Goal: Task Accomplishment & Management: Use online tool/utility

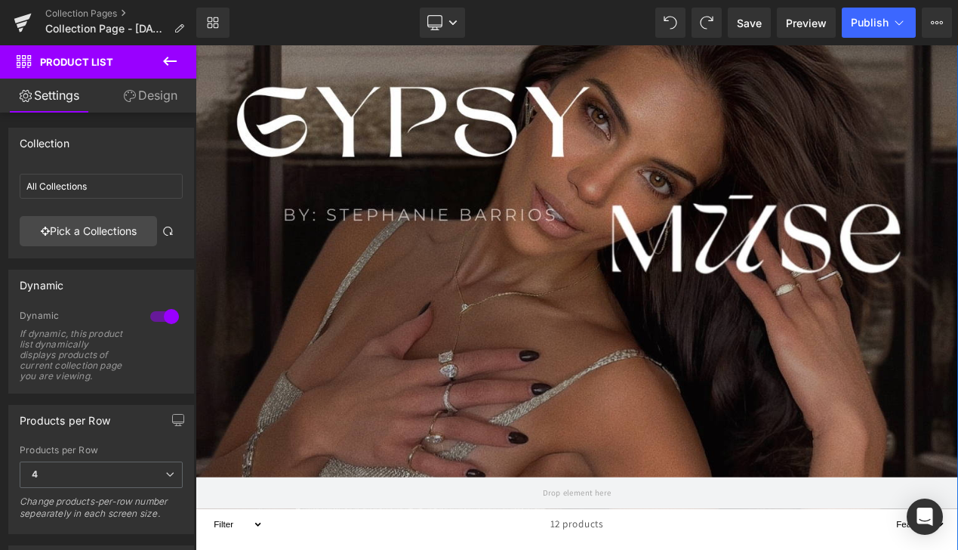
scroll to position [94, 0]
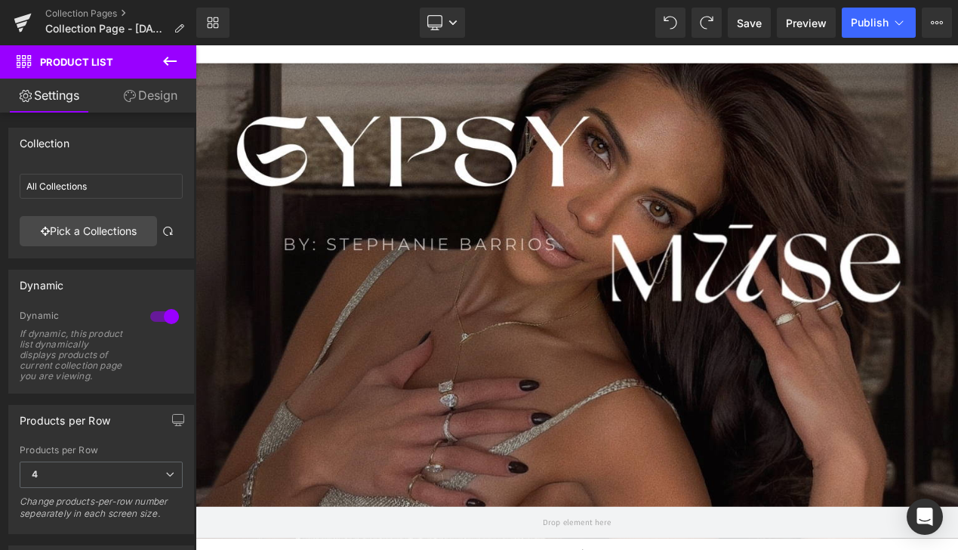
click at [169, 60] on icon at bounding box center [170, 61] width 18 height 18
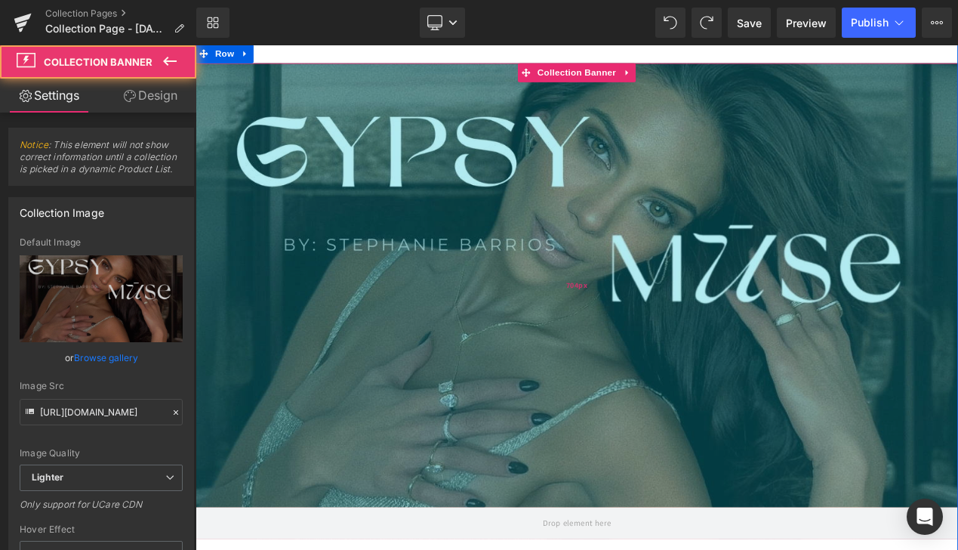
click at [325, 186] on div "704px" at bounding box center [653, 333] width 914 height 532
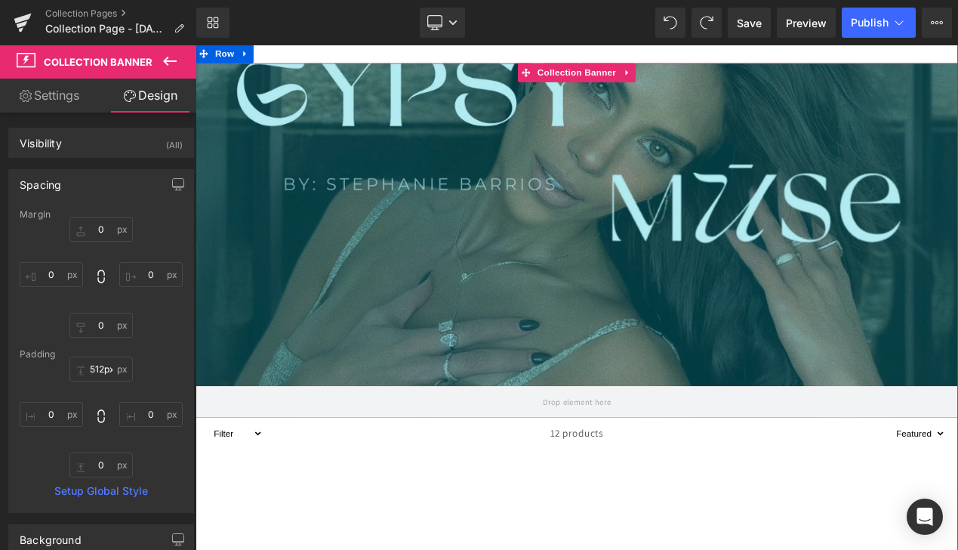
drag, startPoint x: 326, startPoint y: 193, endPoint x: 339, endPoint y: 8, distance: 185.4
click at [339, 8] on html "Skip to content Welcome to our store Home Catalog Contact Gypsymuse Home Catalo…" at bounding box center [653, 254] width 914 height 604
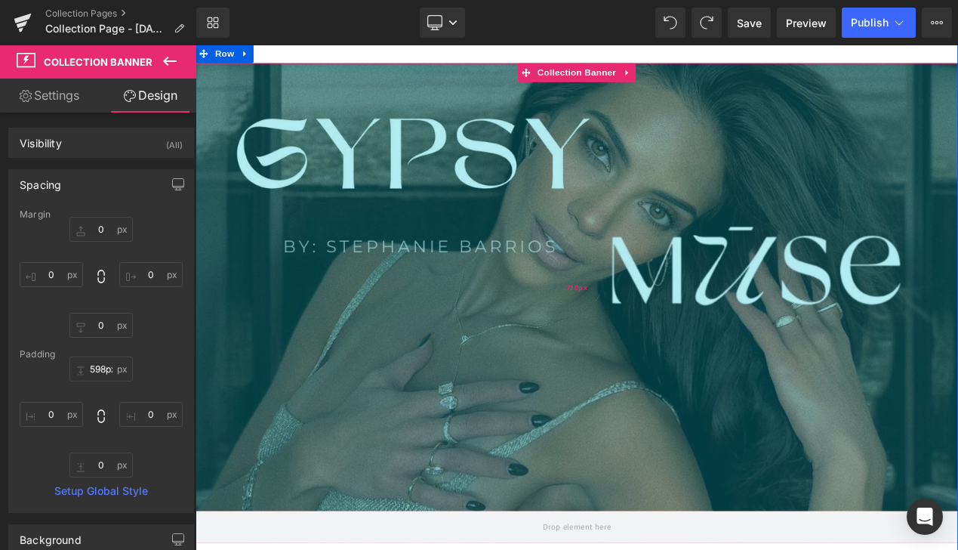
type input "597px"
drag, startPoint x: 331, startPoint y: 242, endPoint x: 338, endPoint y: 112, distance: 130.8
click at [338, 112] on div "710px" at bounding box center [653, 335] width 914 height 536
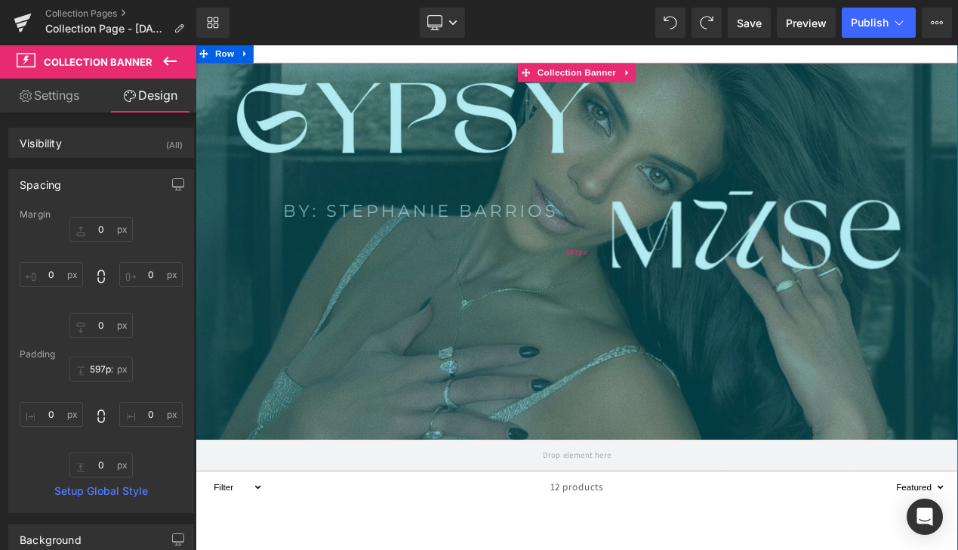
click at [599, 381] on div "597px" at bounding box center [653, 292] width 914 height 451
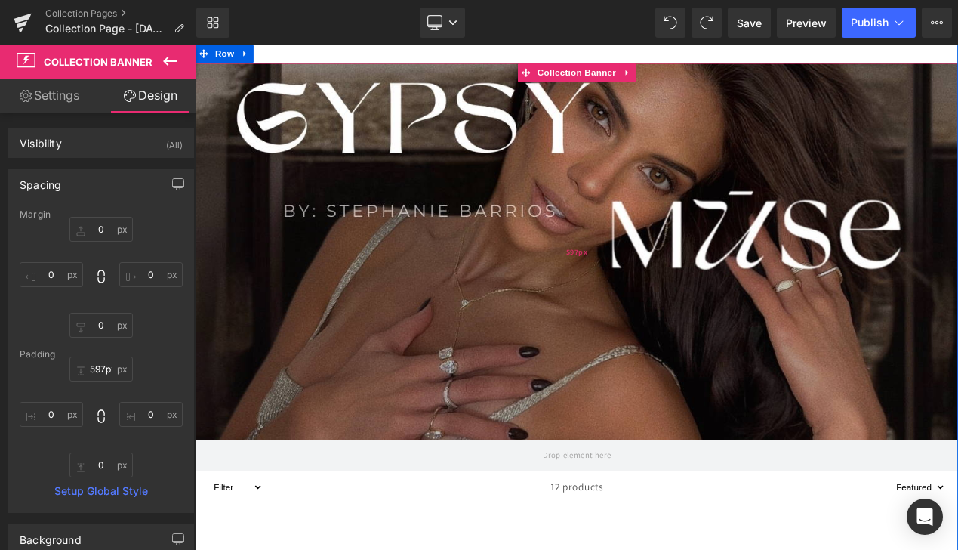
click at [599, 380] on div "597px" at bounding box center [653, 292] width 914 height 451
click at [372, 266] on div "597px" at bounding box center [653, 292] width 914 height 451
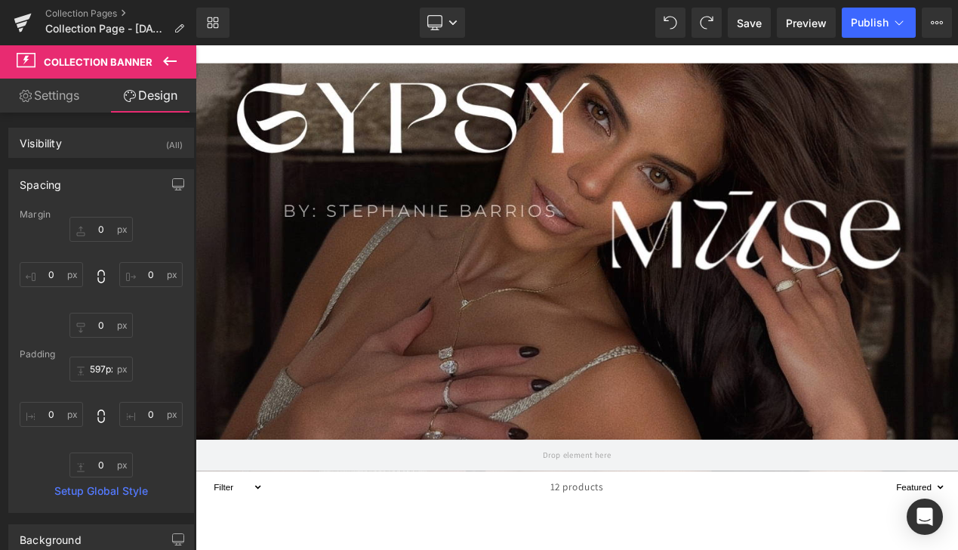
click at [171, 62] on icon at bounding box center [170, 61] width 18 height 18
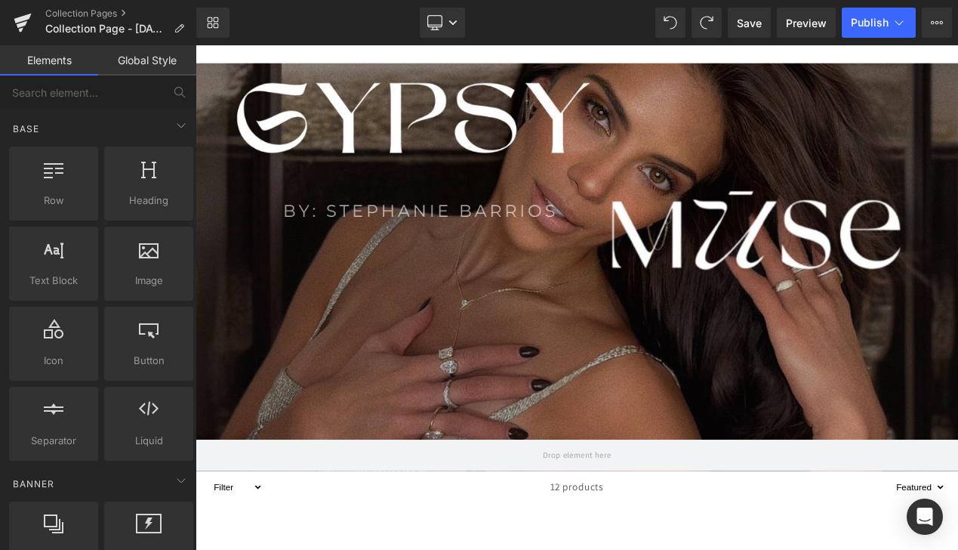
click at [196, 45] on div "597px" at bounding box center [196, 45] width 0 height 0
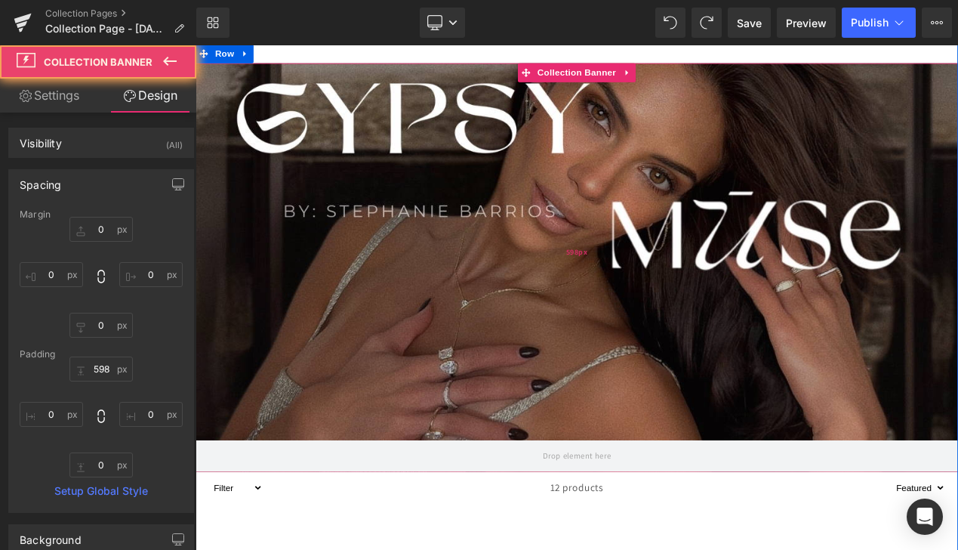
click at [279, 208] on div "598px" at bounding box center [653, 293] width 914 height 452
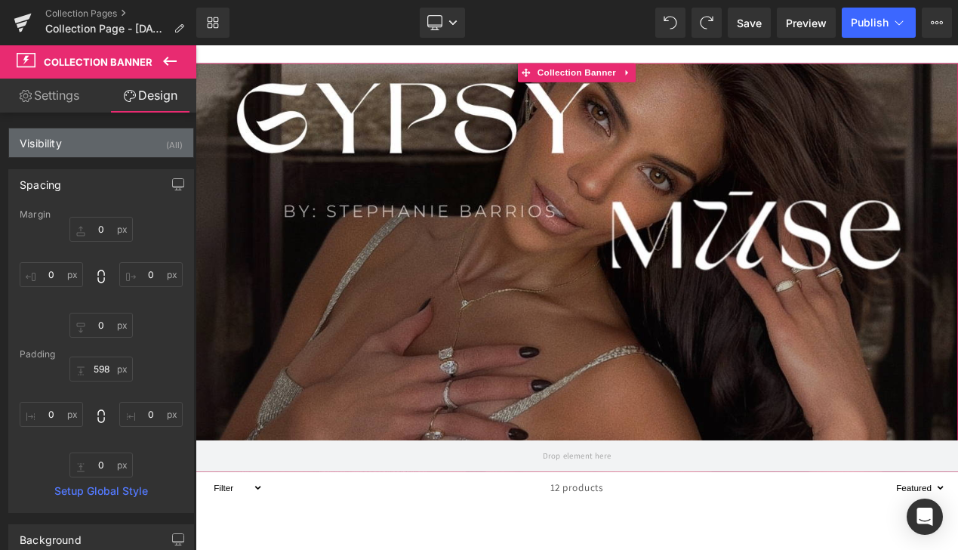
click at [85, 131] on div "Visibility (All)" at bounding box center [101, 142] width 184 height 29
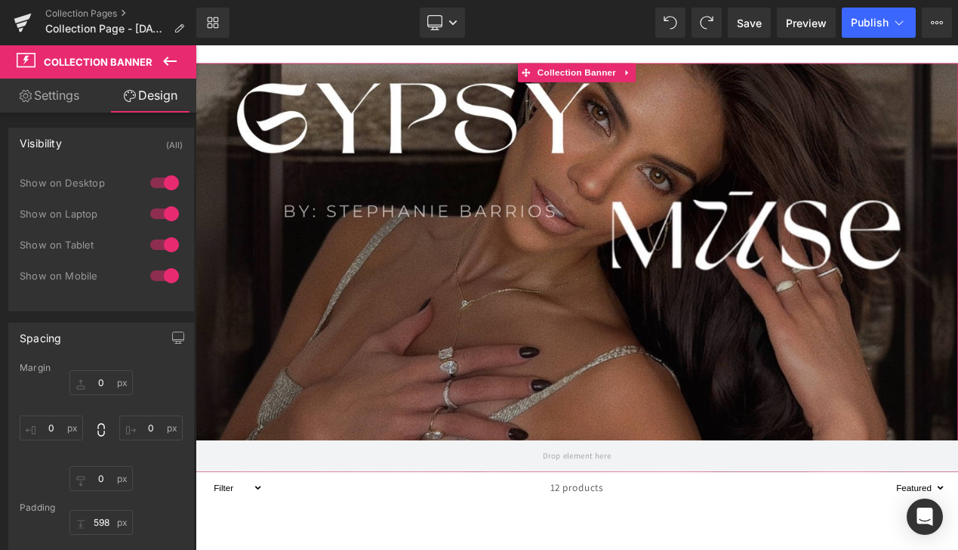
click at [51, 99] on link "Settings" at bounding box center [49, 96] width 98 height 34
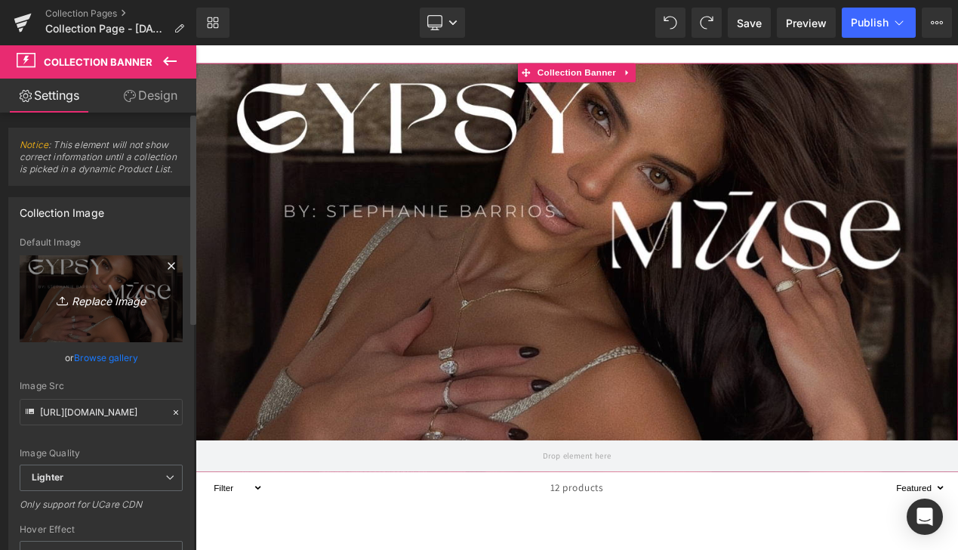
click at [105, 303] on icon "Replace Image" at bounding box center [101, 298] width 121 height 19
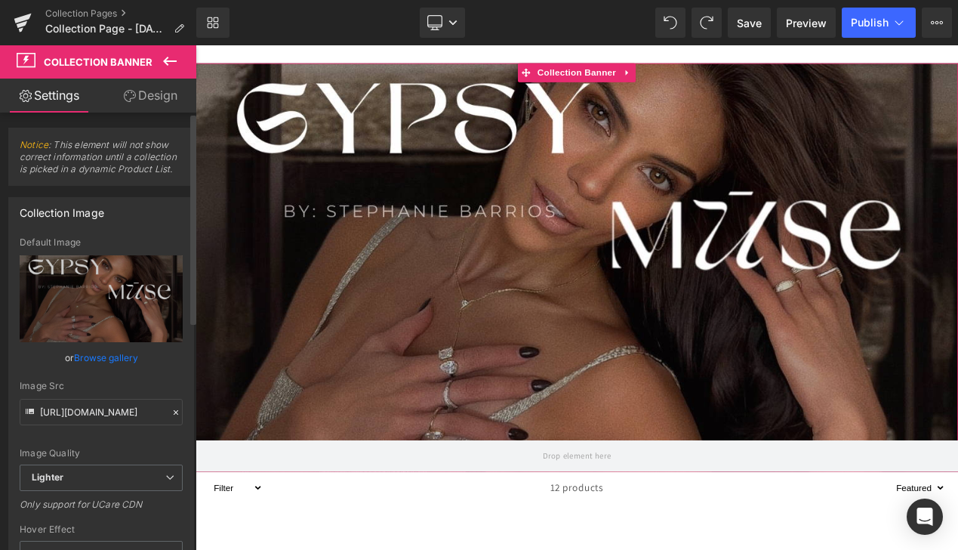
click at [125, 356] on link "Browse gallery" at bounding box center [106, 357] width 64 height 26
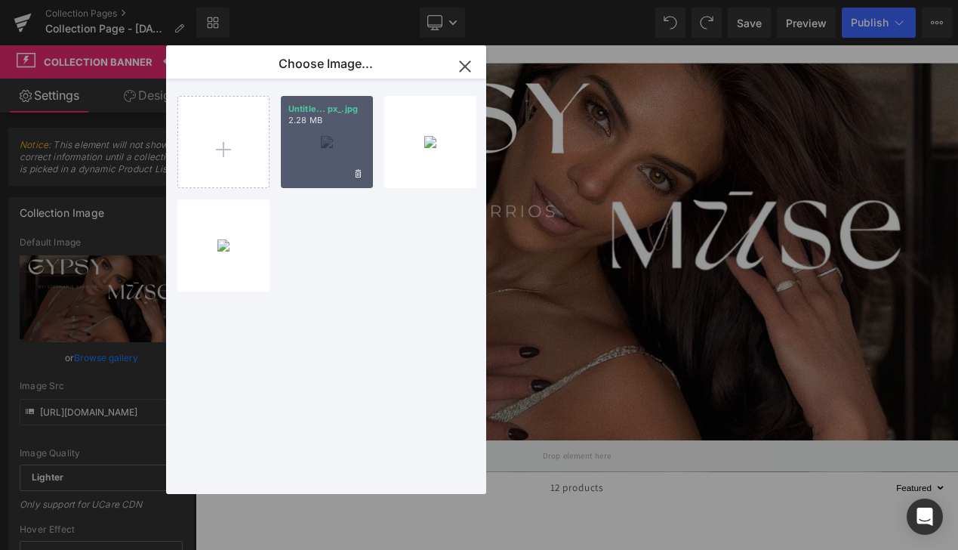
click at [314, 159] on div "Untitle... px_.jpg 2.28 MB" at bounding box center [327, 142] width 92 height 92
type input "[URL][DOMAIN_NAME]"
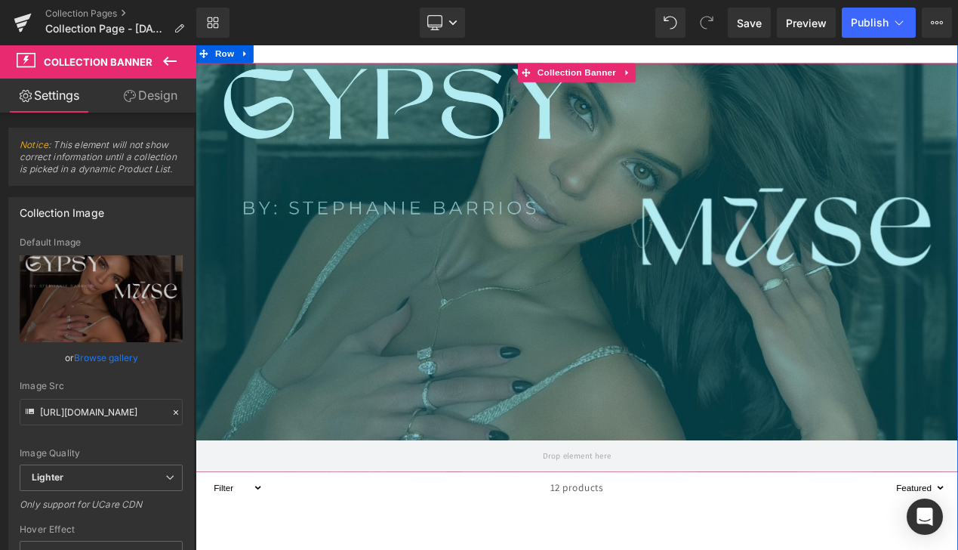
scroll to position [113, 0]
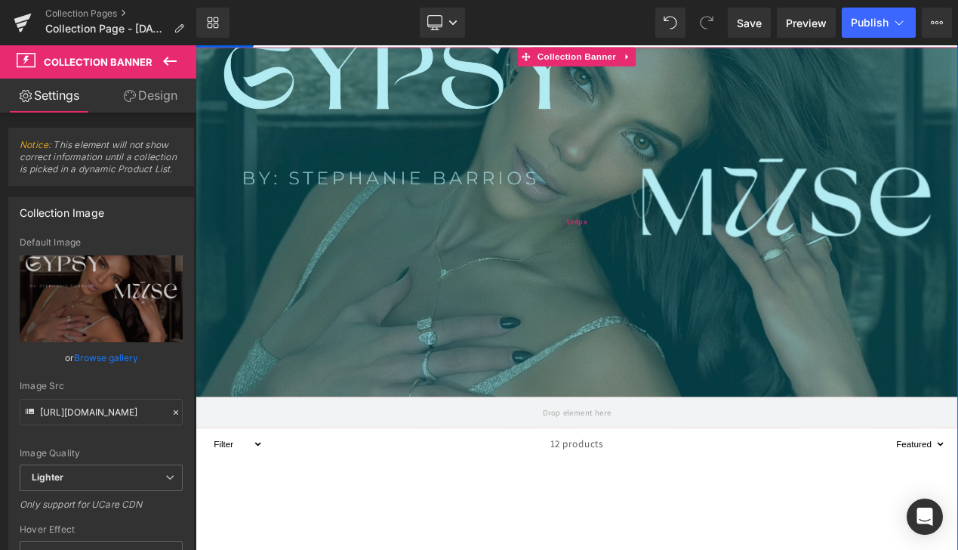
drag, startPoint x: 398, startPoint y: 264, endPoint x: 377, endPoint y: 228, distance: 41.3
click at [377, 228] on div "554px" at bounding box center [653, 257] width 914 height 418
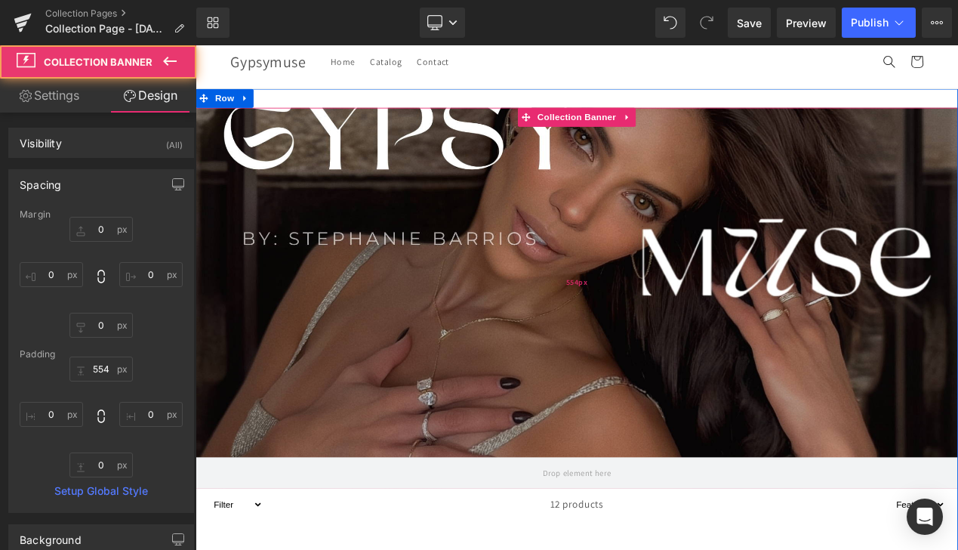
scroll to position [45, 0]
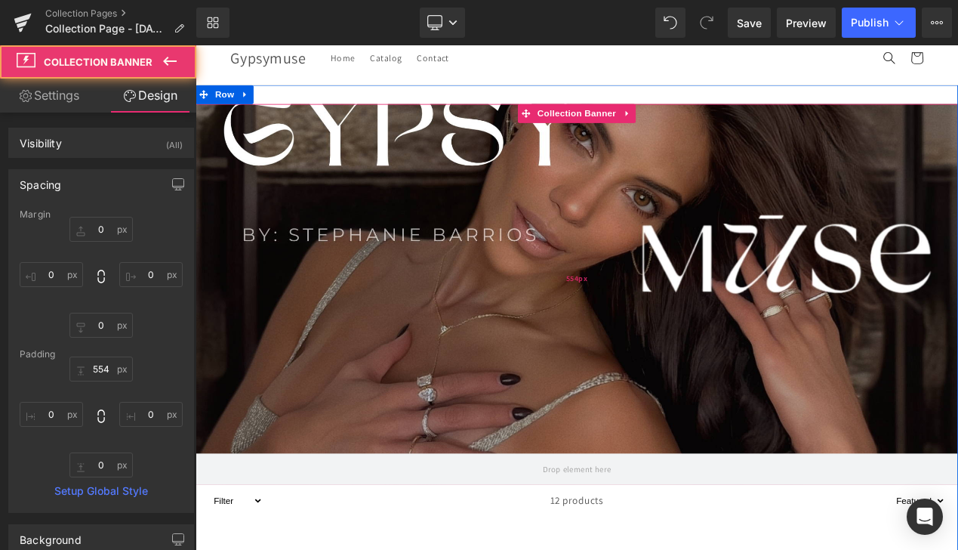
click at [374, 222] on div "554px" at bounding box center [653, 325] width 914 height 418
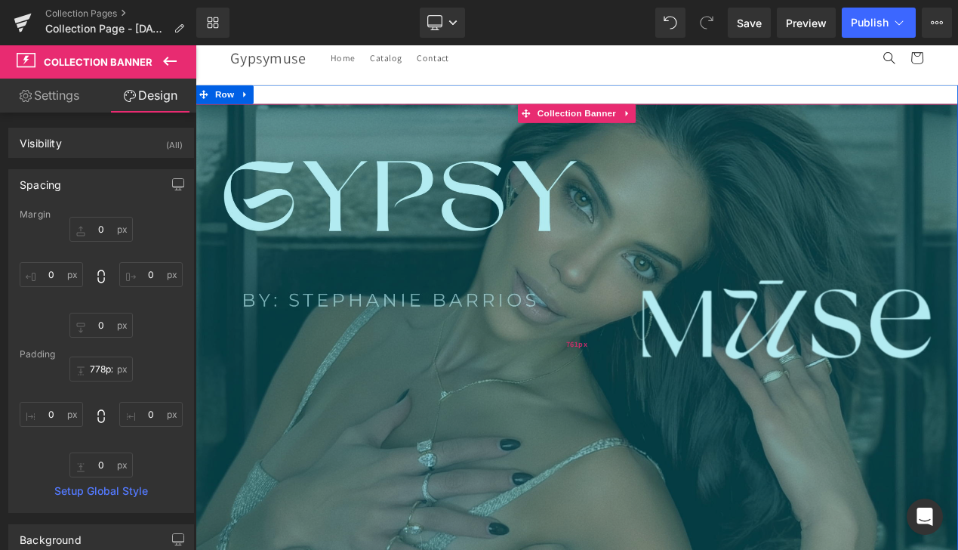
drag, startPoint x: 374, startPoint y: 242, endPoint x: 358, endPoint y: 391, distance: 149.7
click at [358, 391] on div "761px" at bounding box center [653, 403] width 914 height 575
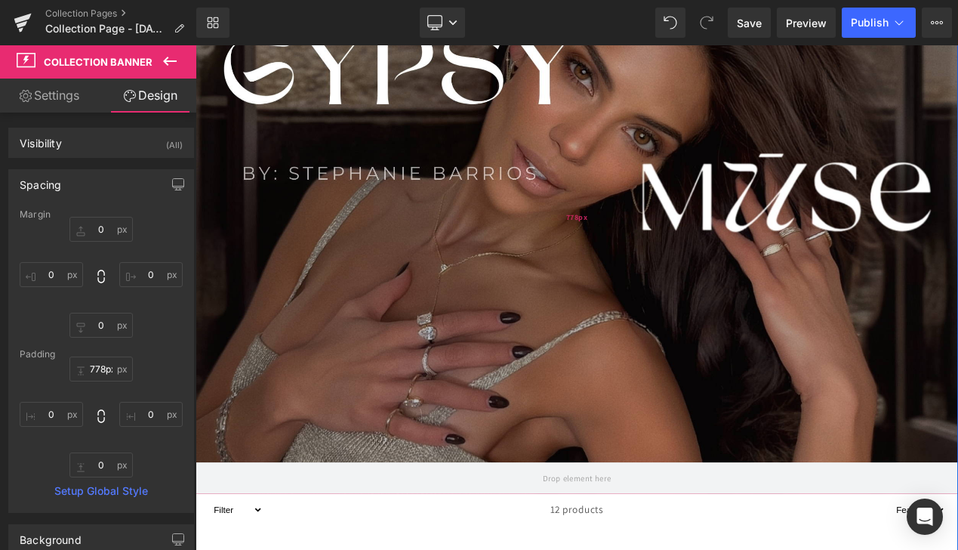
scroll to position [199, 0]
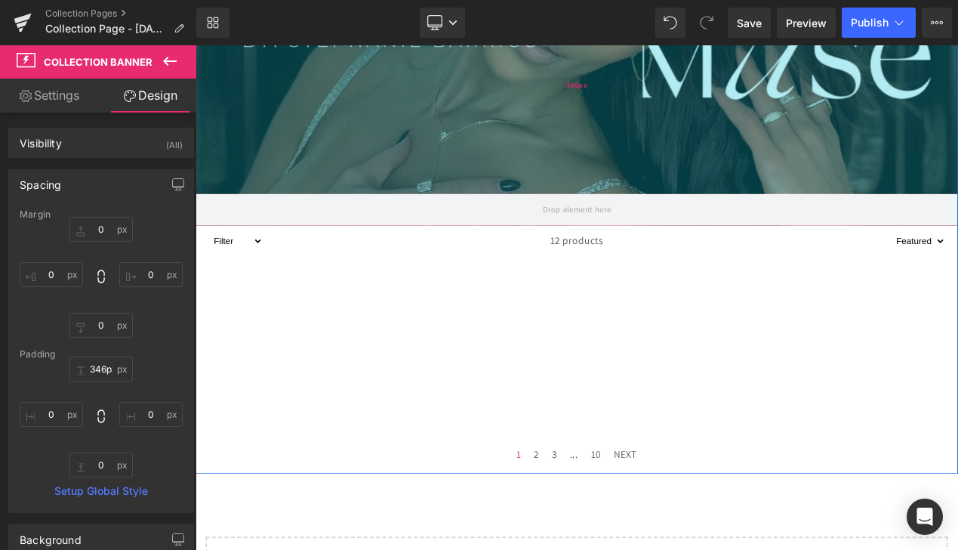
drag, startPoint x: 358, startPoint y: 391, endPoint x: 362, endPoint y: 65, distance: 326.2
click at [362, 65] on div "346px" at bounding box center [653, 91] width 914 height 261
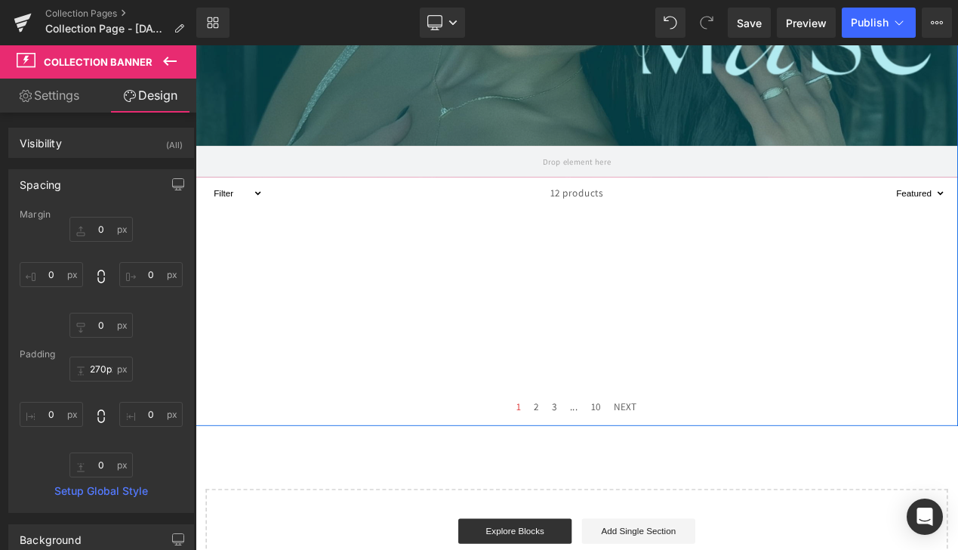
drag, startPoint x: 392, startPoint y: 106, endPoint x: 381, endPoint y: -15, distance: 122.1
click at [381, 0] on html "Skip to content Welcome to our store Home Catalog Contact Gypsymuse Home Catalo…" at bounding box center [653, 148] width 914 height 604
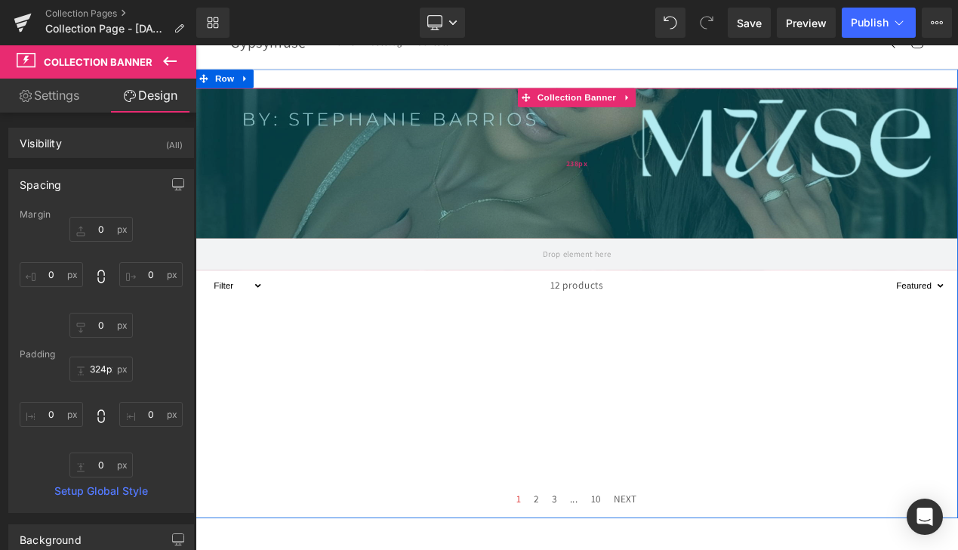
scroll to position [65, 0]
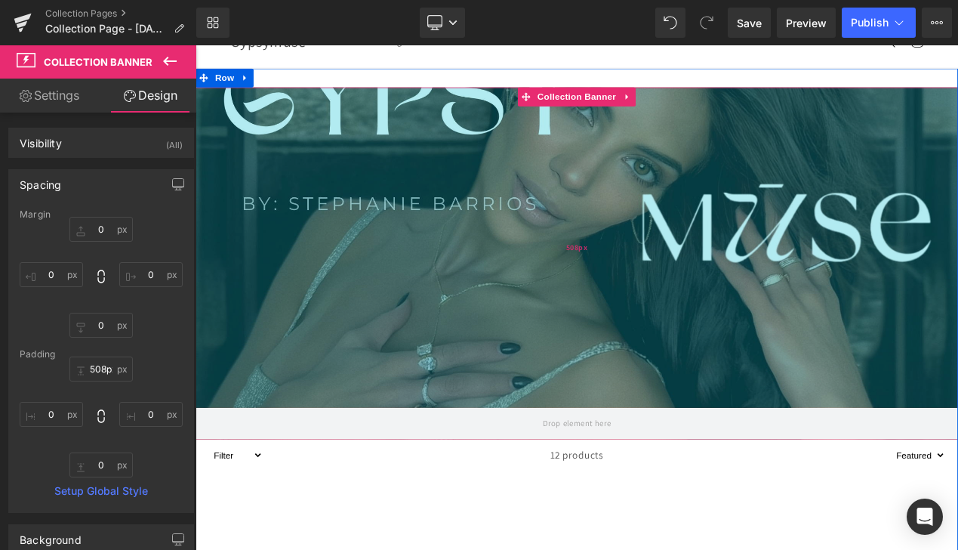
drag, startPoint x: 393, startPoint y: 224, endPoint x: 400, endPoint y: 363, distance: 139.1
click at [400, 363] on div "508px" at bounding box center [653, 288] width 914 height 384
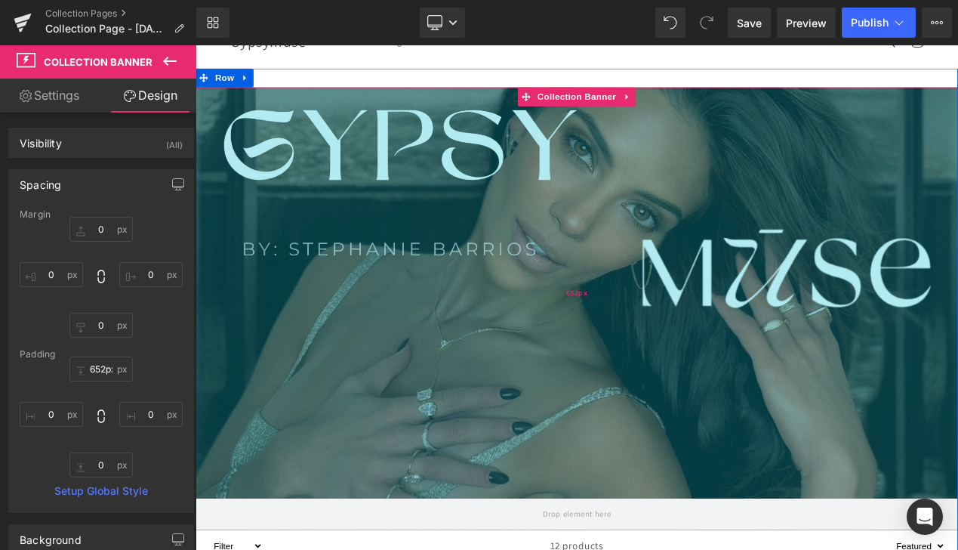
drag, startPoint x: 469, startPoint y: 476, endPoint x: 463, endPoint y: 584, distance: 108.9
click at [463, 549] on div "652px" at bounding box center [653, 342] width 914 height 492
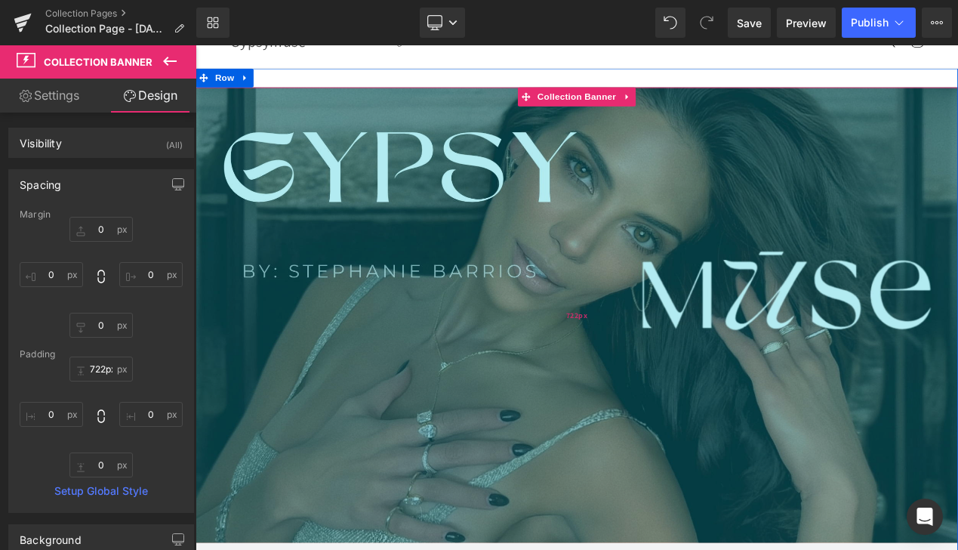
type input "721px"
drag, startPoint x: 496, startPoint y: 434, endPoint x: 495, endPoint y: 485, distance: 51.3
click at [495, 485] on div "721px" at bounding box center [653, 368] width 914 height 544
click at [288, 277] on div "721px" at bounding box center [653, 368] width 914 height 544
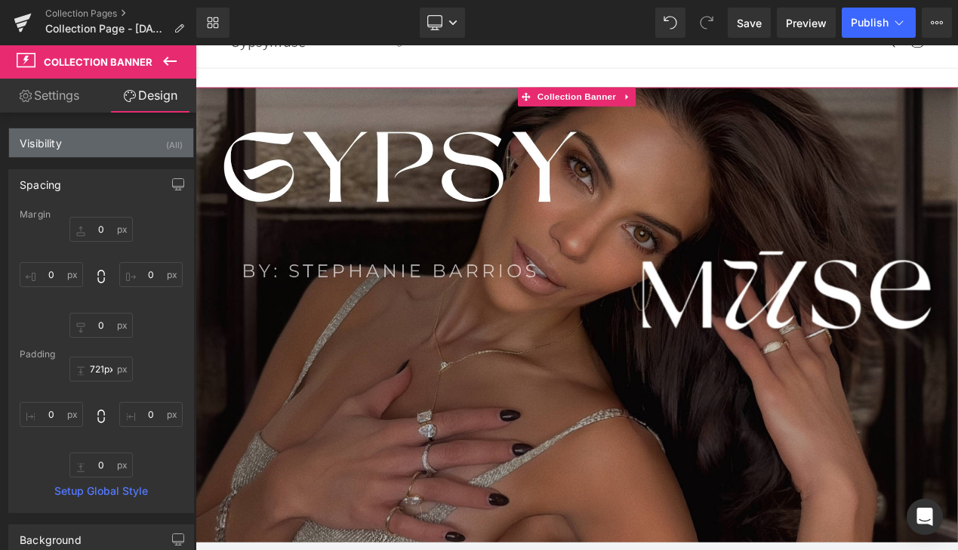
click at [103, 143] on div "Visibility (All)" at bounding box center [101, 142] width 184 height 29
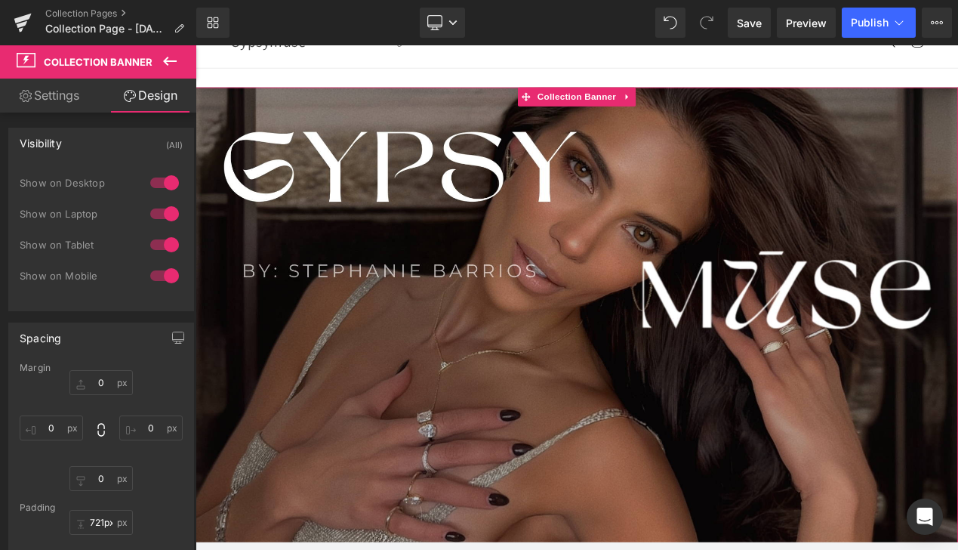
click at [67, 102] on link "Settings" at bounding box center [49, 96] width 98 height 34
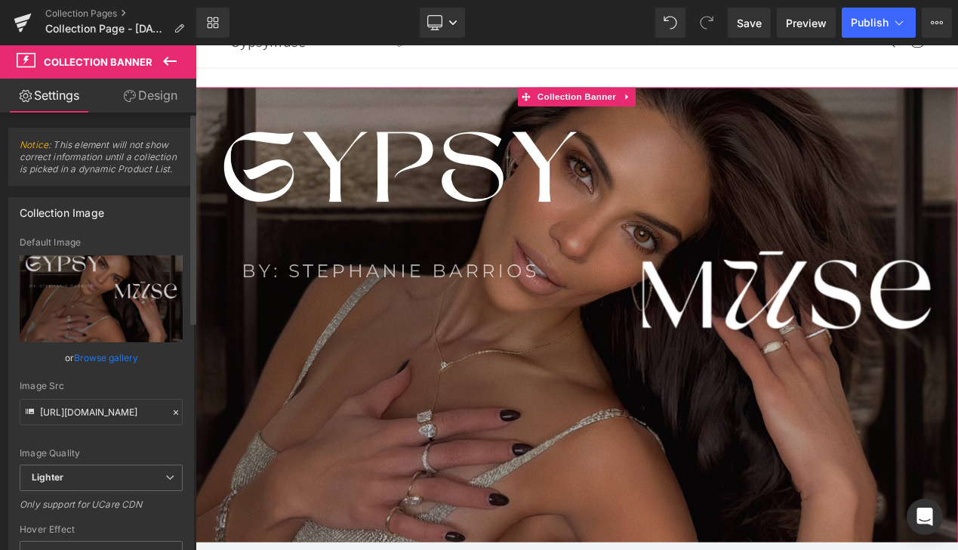
click at [104, 361] on link "Browse gallery" at bounding box center [106, 357] width 64 height 26
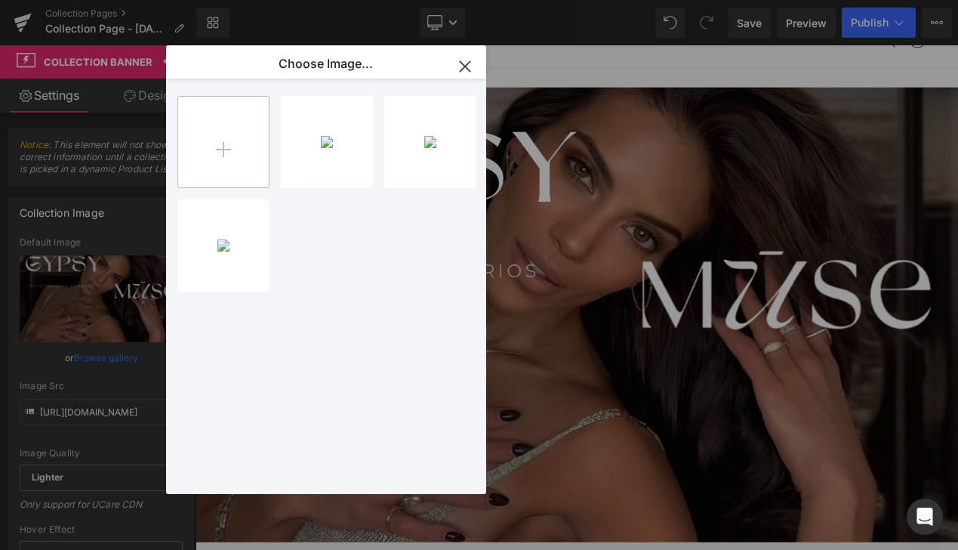
click at [207, 129] on input "file" at bounding box center [223, 142] width 91 height 91
type input "C:\fakepath\Untitled (1024 x 1024 px) (1).jpg"
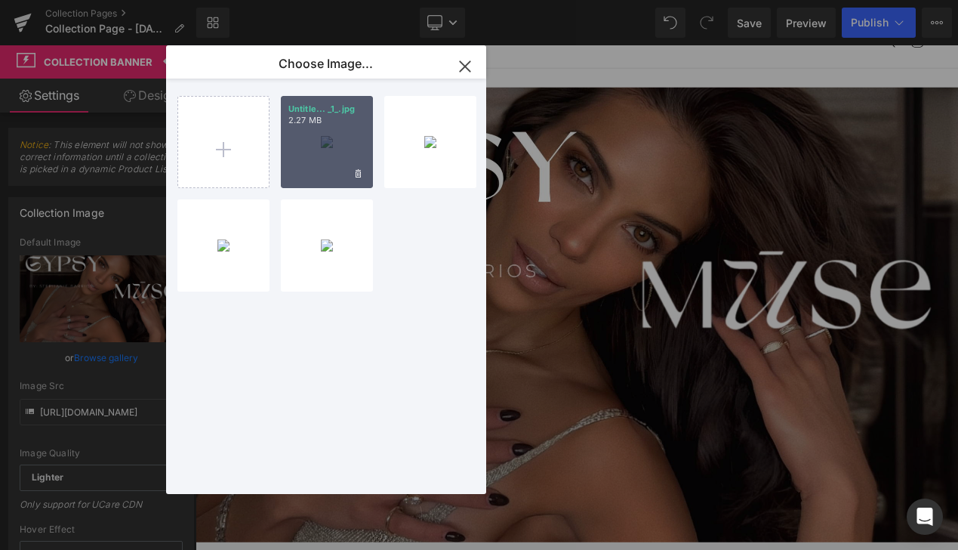
click at [322, 154] on div "Untitle... _1_.jpg 2.27 MB" at bounding box center [327, 142] width 92 height 92
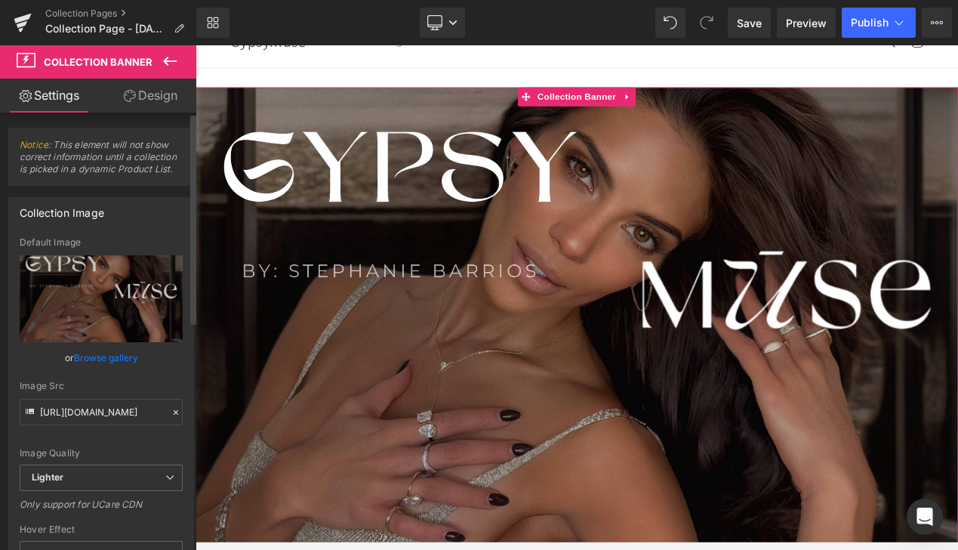
click at [124, 353] on link "Browse gallery" at bounding box center [106, 357] width 64 height 26
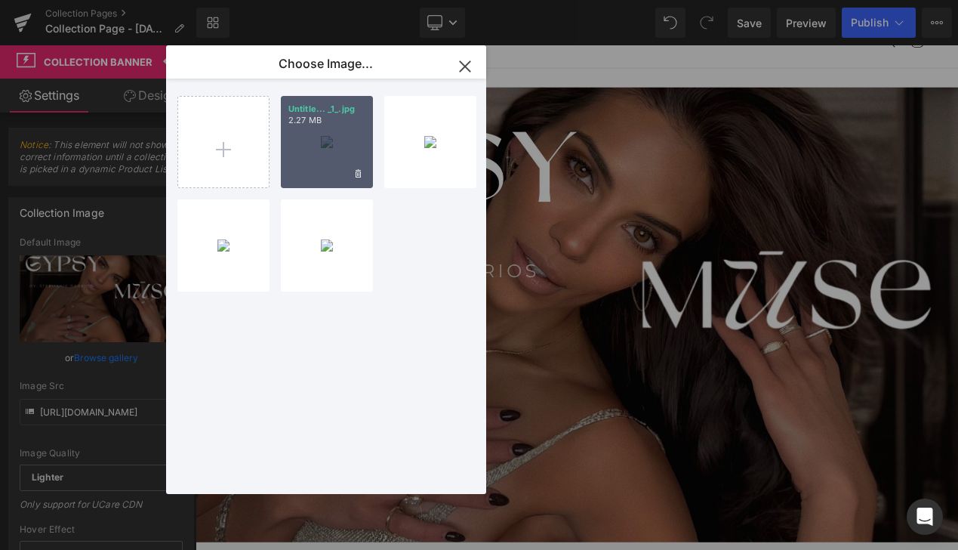
click at [319, 138] on div "Untitle... _1_.jpg 2.27 MB" at bounding box center [327, 142] width 92 height 92
type input "[URL][DOMAIN_NAME]"
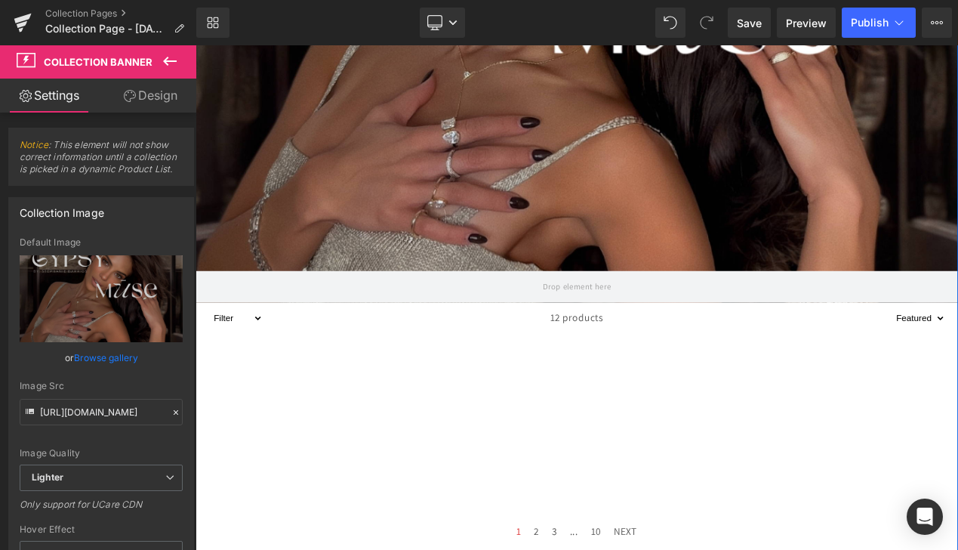
scroll to position [387, 0]
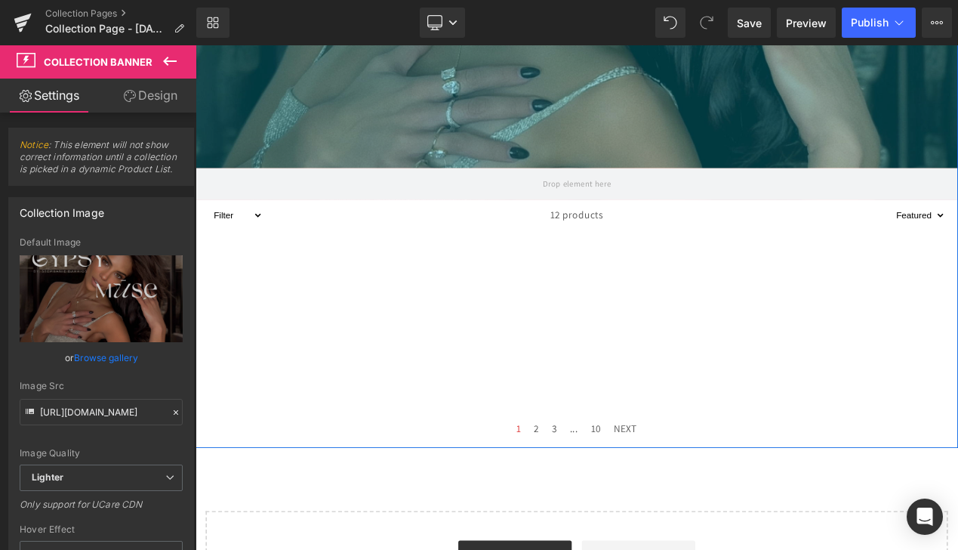
drag, startPoint x: 509, startPoint y: 314, endPoint x: 473, endPoint y: 190, distance: 128.8
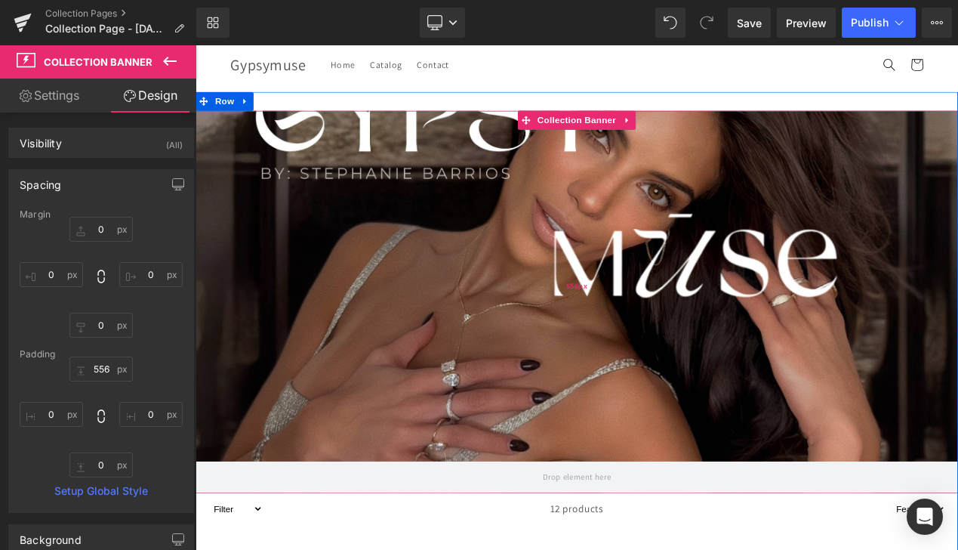
scroll to position [35, 0]
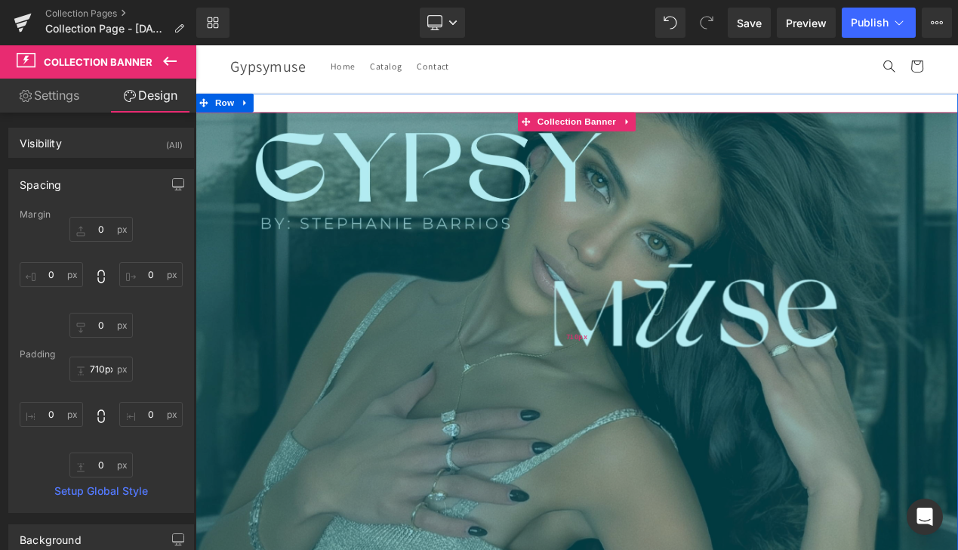
drag, startPoint x: 501, startPoint y: 247, endPoint x: 501, endPoint y: 363, distance: 116.3
click at [501, 363] on div "710px" at bounding box center [653, 393] width 914 height 536
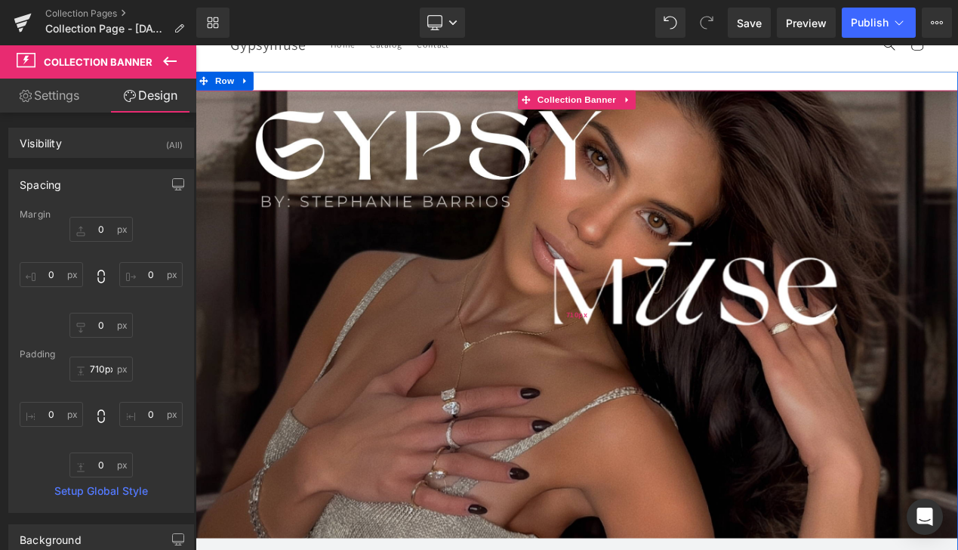
scroll to position [42, 0]
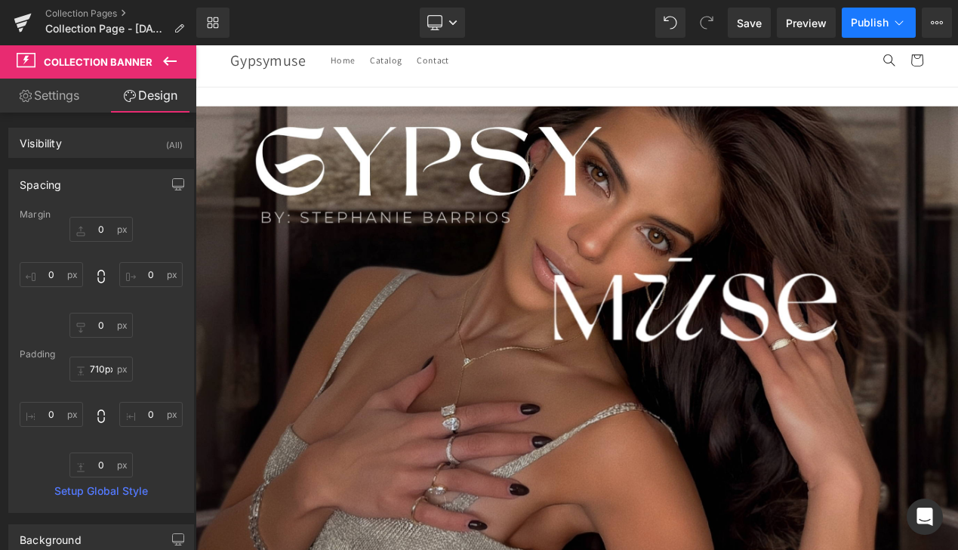
click at [875, 26] on span "Publish" at bounding box center [870, 23] width 38 height 12
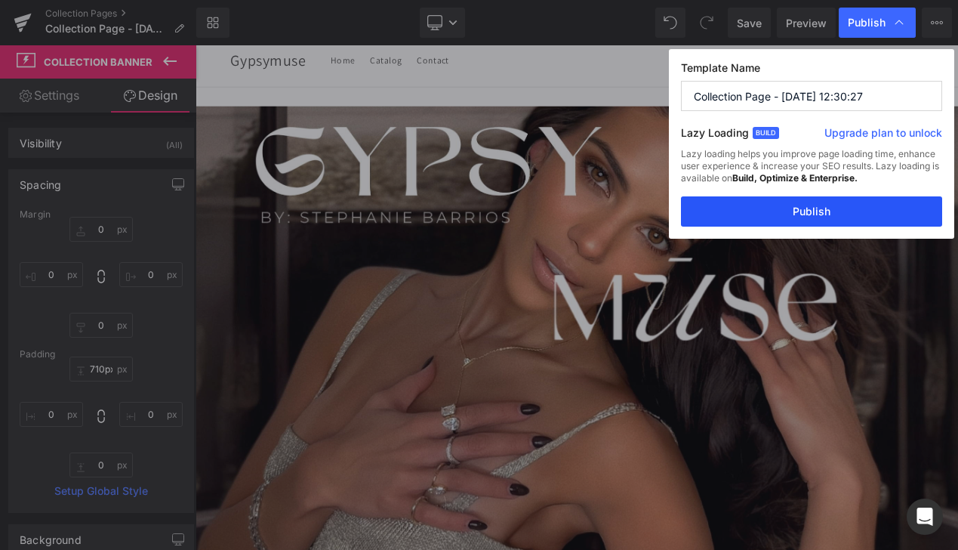
click at [790, 220] on button "Publish" at bounding box center [811, 211] width 261 height 30
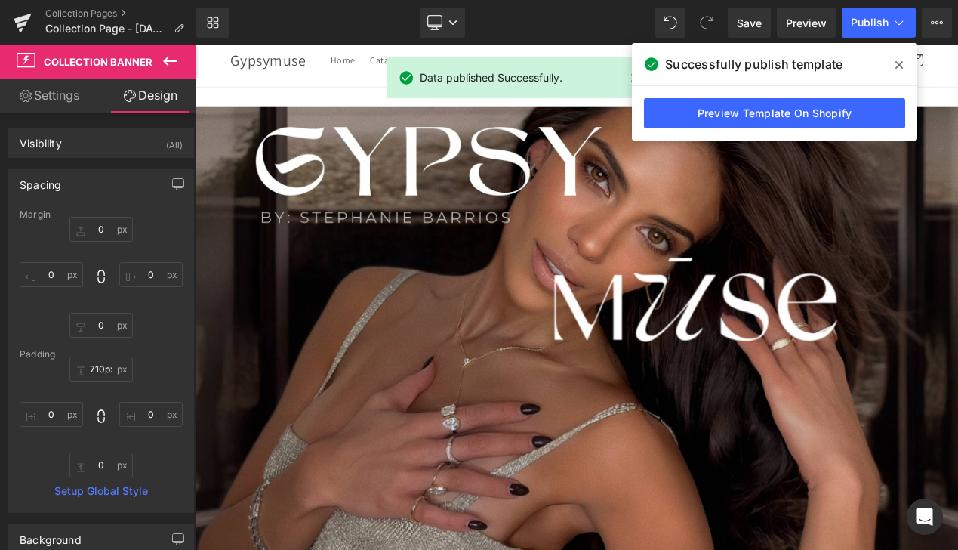
click at [724, 130] on div "Preview Template On Shopify" at bounding box center [774, 113] width 285 height 54
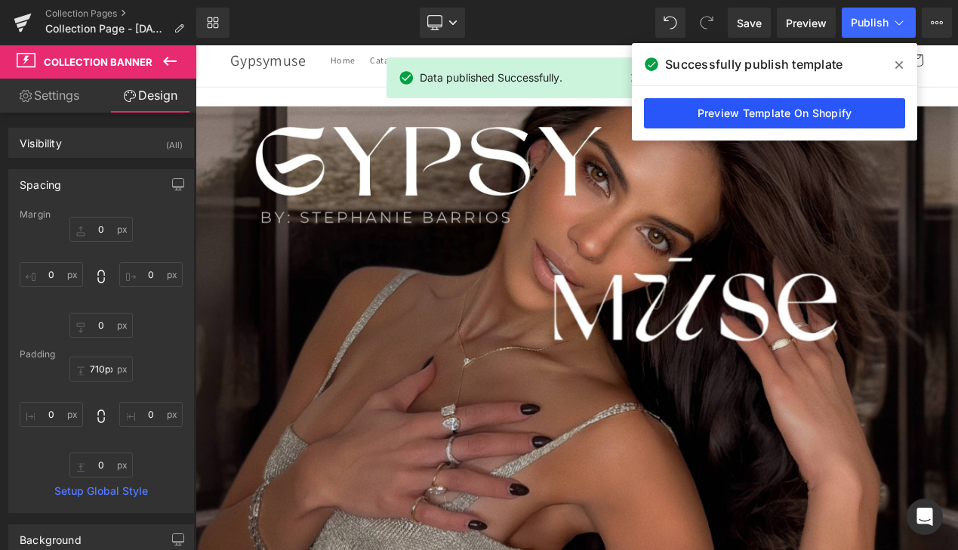
click at [724, 121] on link "Preview Template On Shopify" at bounding box center [774, 113] width 261 height 30
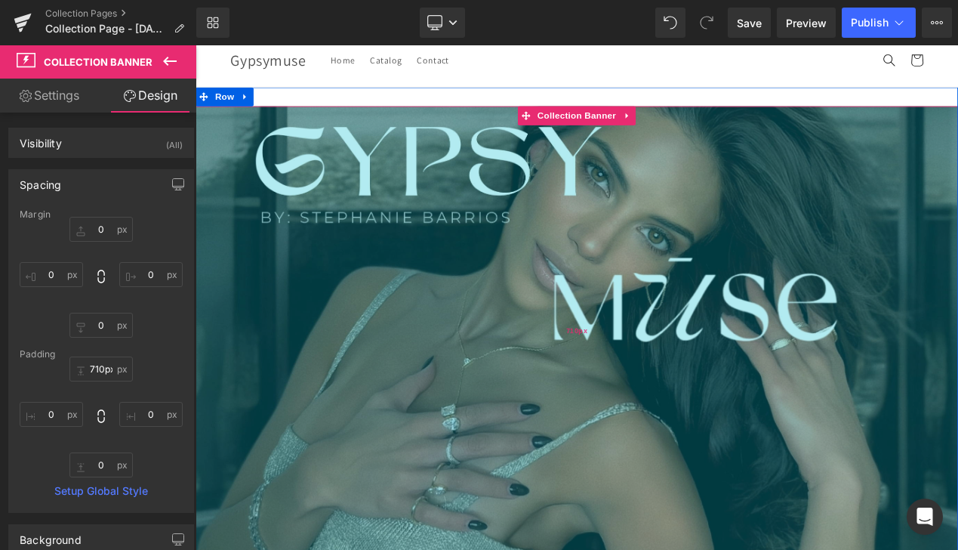
click at [294, 267] on div "710px" at bounding box center [653, 387] width 914 height 536
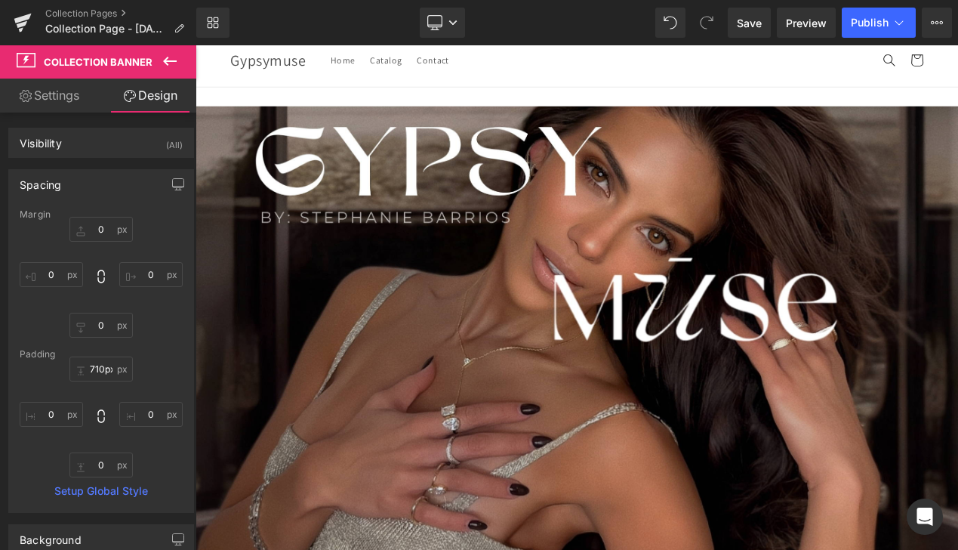
type input "711px"
click at [196, 45] on div "710px" at bounding box center [196, 45] width 0 height 0
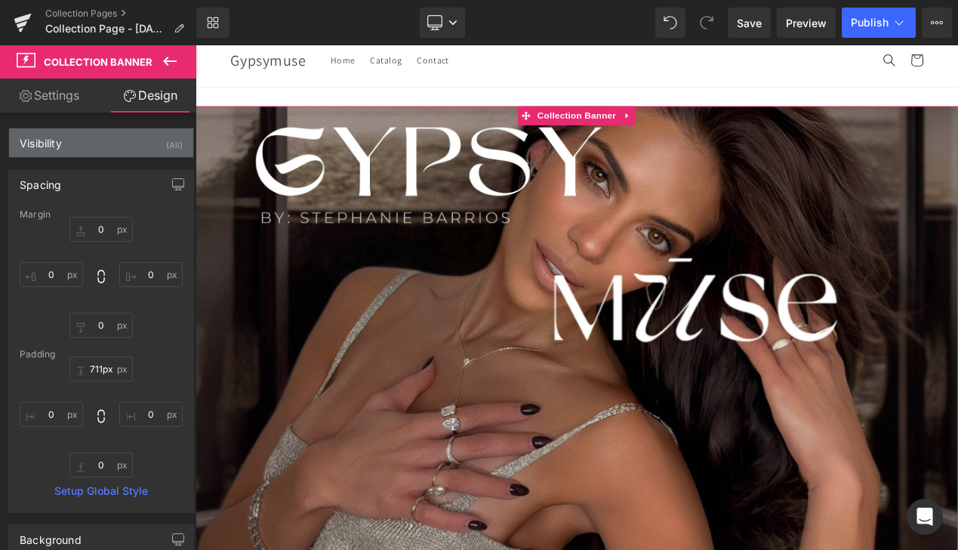
click at [79, 146] on div "Visibility (All)" at bounding box center [101, 142] width 184 height 29
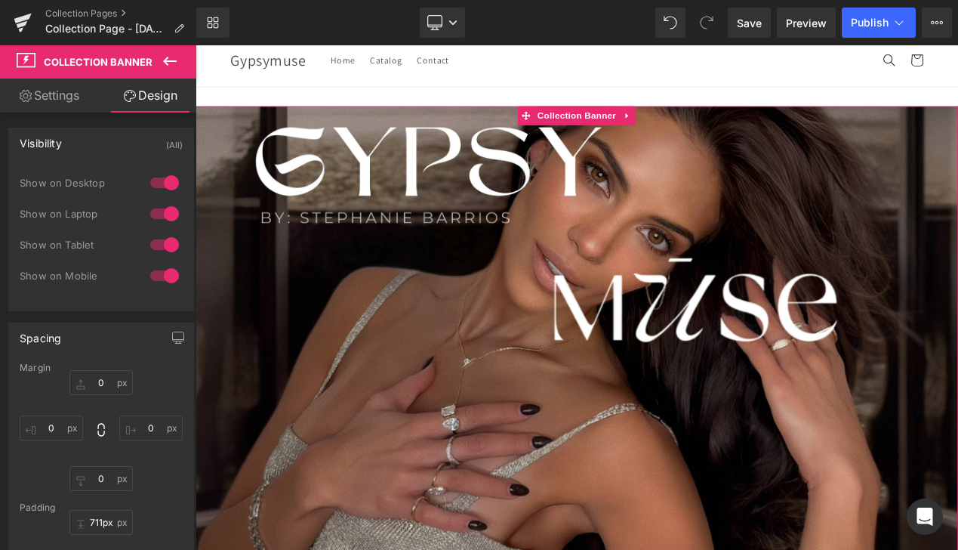
click at [61, 106] on link "Settings" at bounding box center [49, 96] width 98 height 34
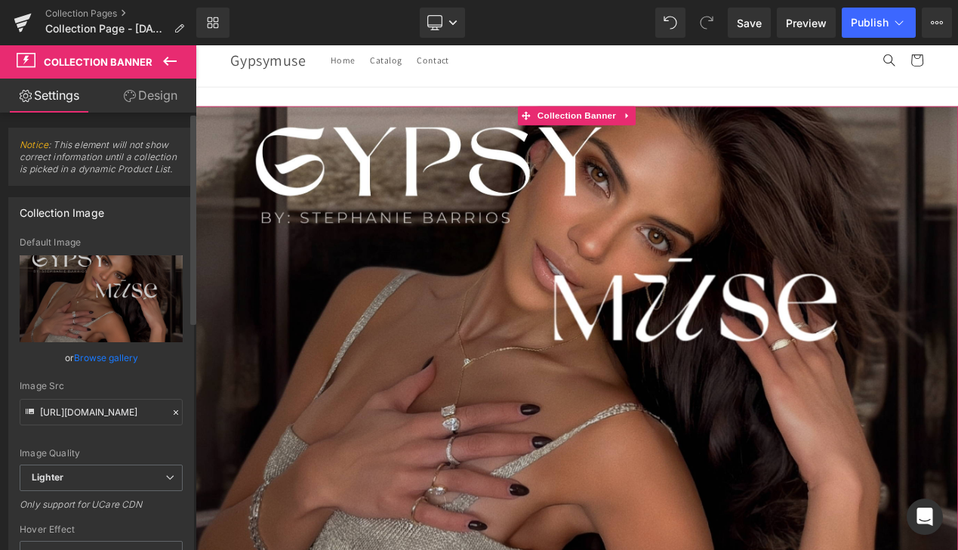
click at [97, 362] on link "Browse gallery" at bounding box center [106, 357] width 64 height 26
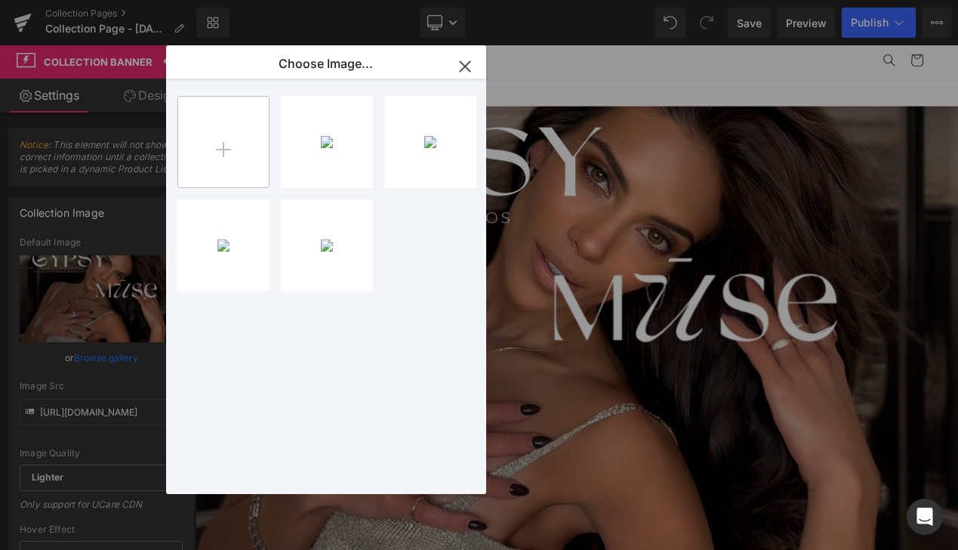
click at [231, 134] on input "file" at bounding box center [223, 142] width 91 height 91
type input "C:\fakepath\Untitled (1024 x 1024 px) (2).jpg"
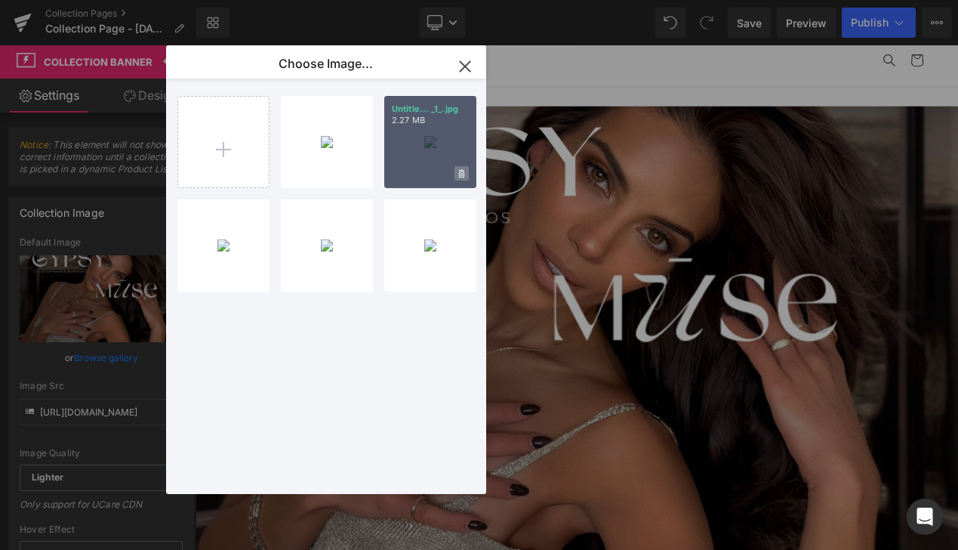
click at [459, 168] on span at bounding box center [462, 173] width 14 height 14
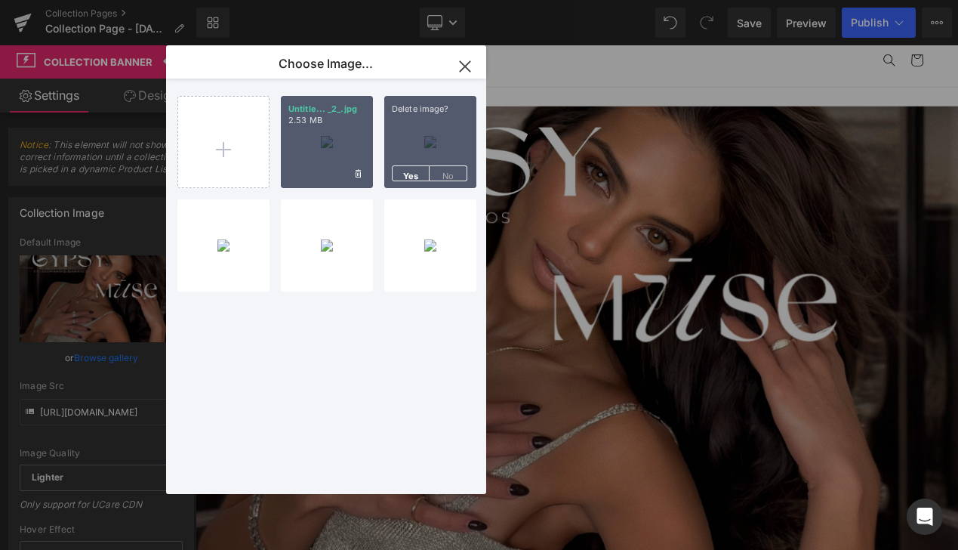
click at [331, 156] on div "Untitle... _2_.jpg 2.53 MB" at bounding box center [327, 142] width 92 height 92
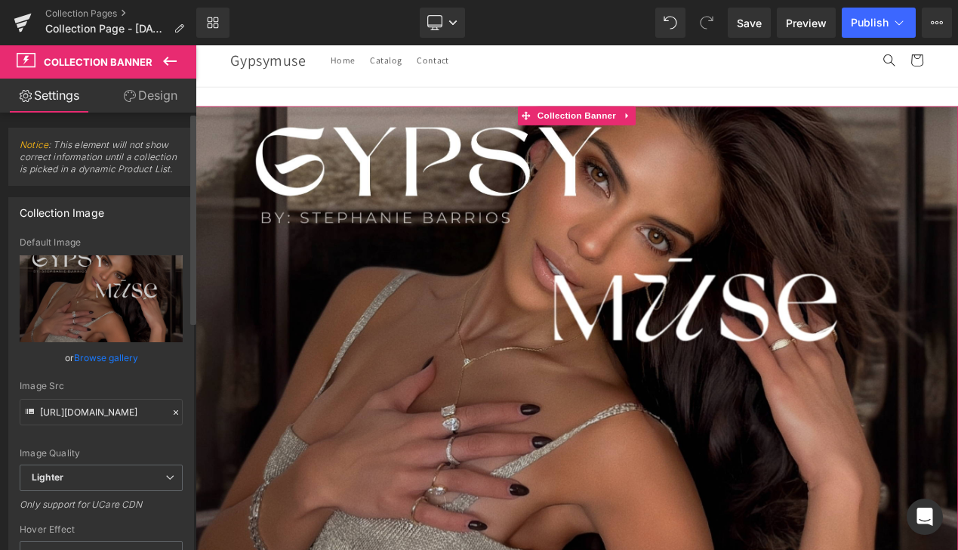
click at [108, 361] on link "Browse gallery" at bounding box center [106, 357] width 64 height 26
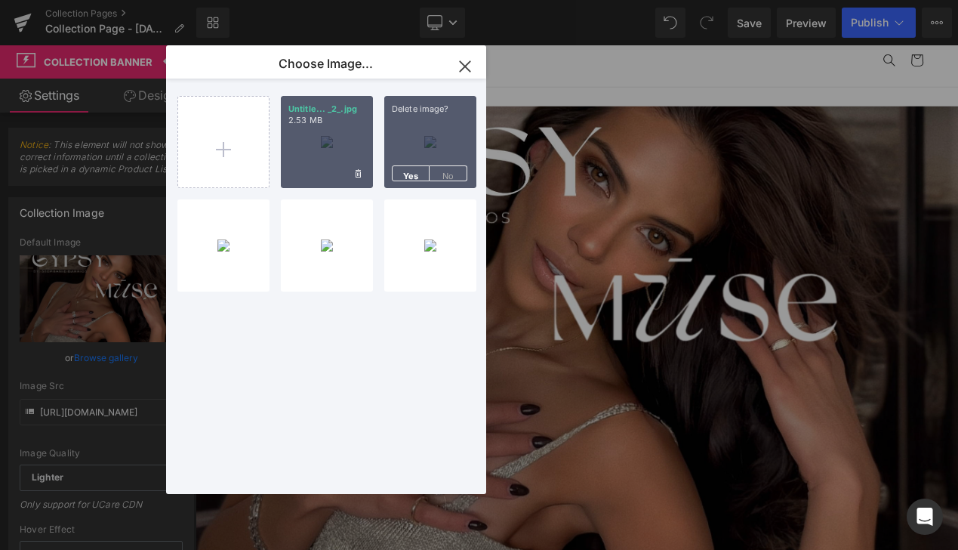
click at [338, 139] on div "Untitle... _2_.jpg 2.53 MB" at bounding box center [327, 142] width 92 height 92
type input "[URL][DOMAIN_NAME]"
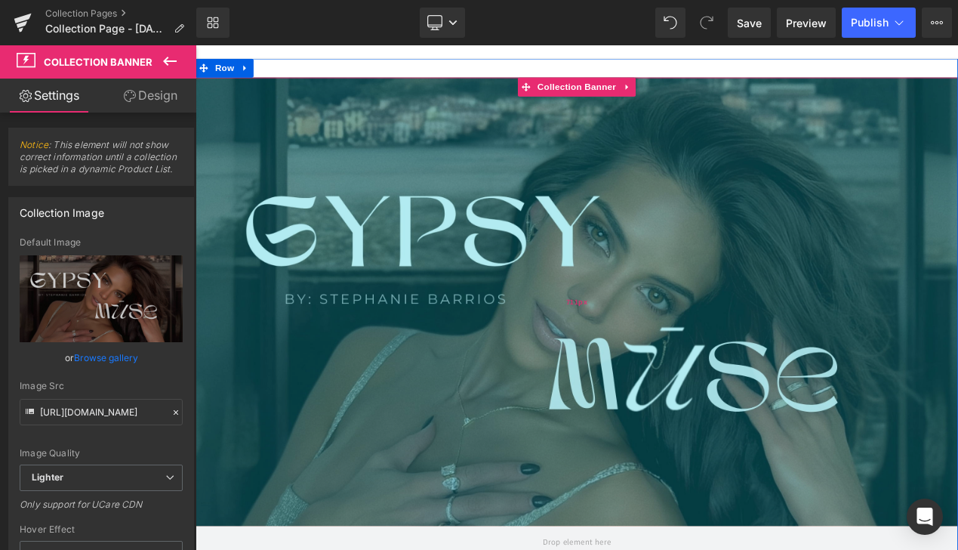
scroll to position [188, 0]
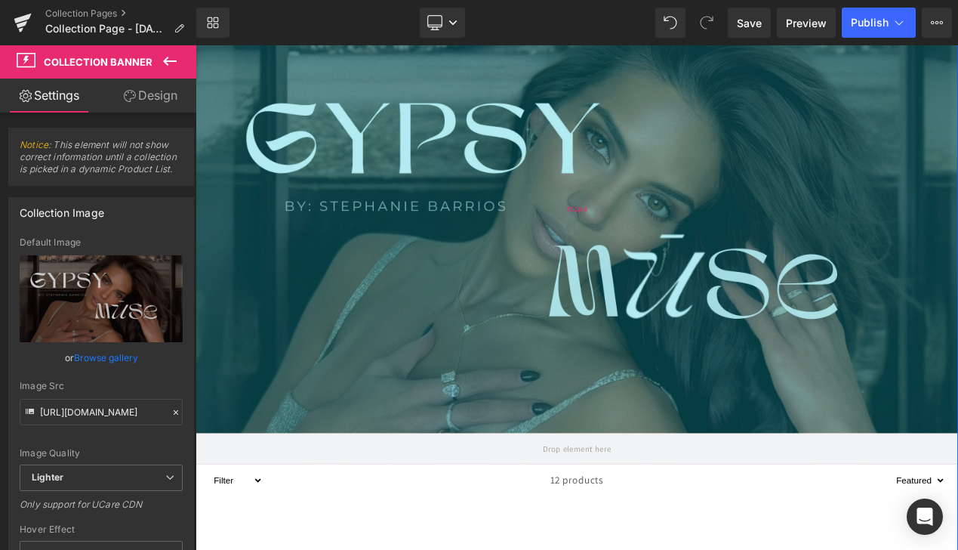
click at [372, 416] on div "711px" at bounding box center [653, 241] width 914 height 537
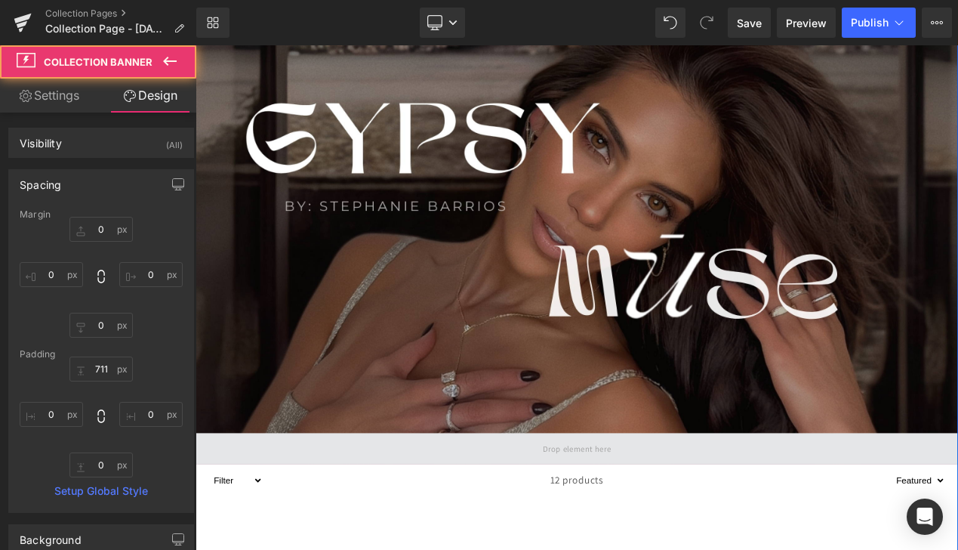
click at [566, 510] on span at bounding box center [653, 529] width 914 height 38
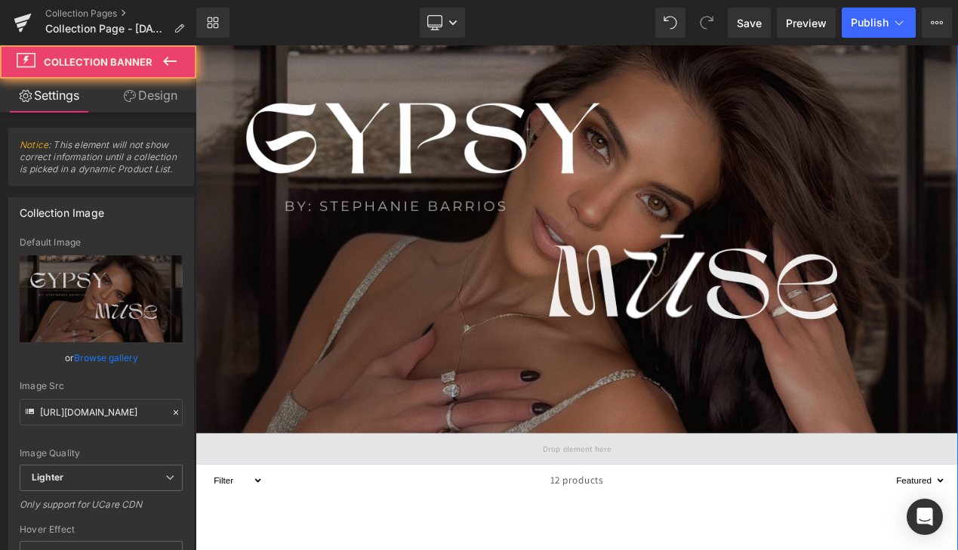
click at [566, 518] on span at bounding box center [653, 529] width 914 height 38
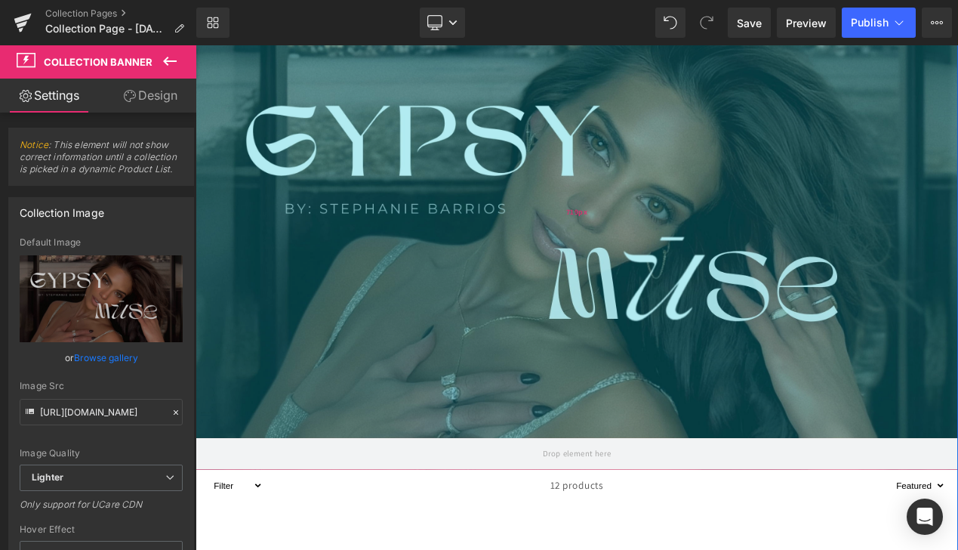
click at [563, 510] on div "719px" at bounding box center [653, 244] width 914 height 543
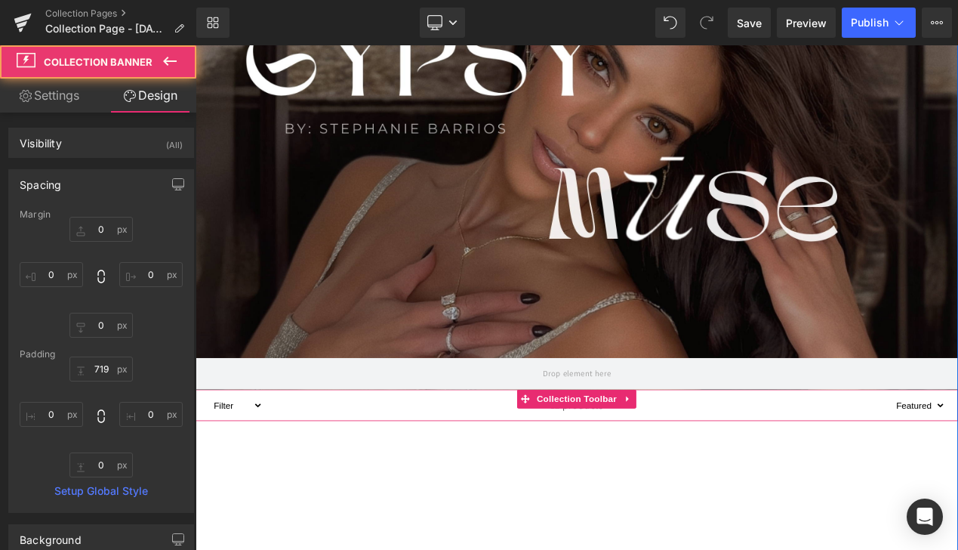
scroll to position [293, 0]
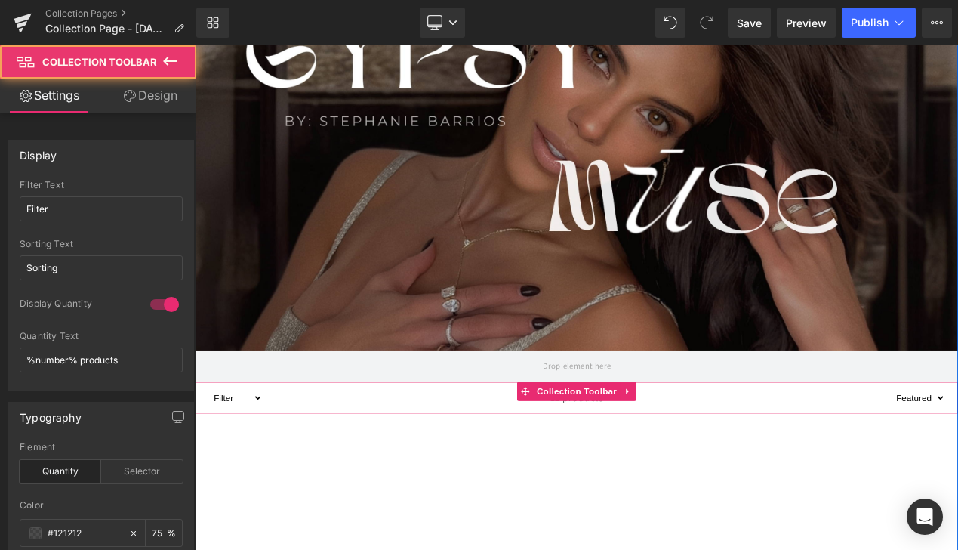
click at [458, 464] on div "12 products" at bounding box center [652, 467] width 752 height 38
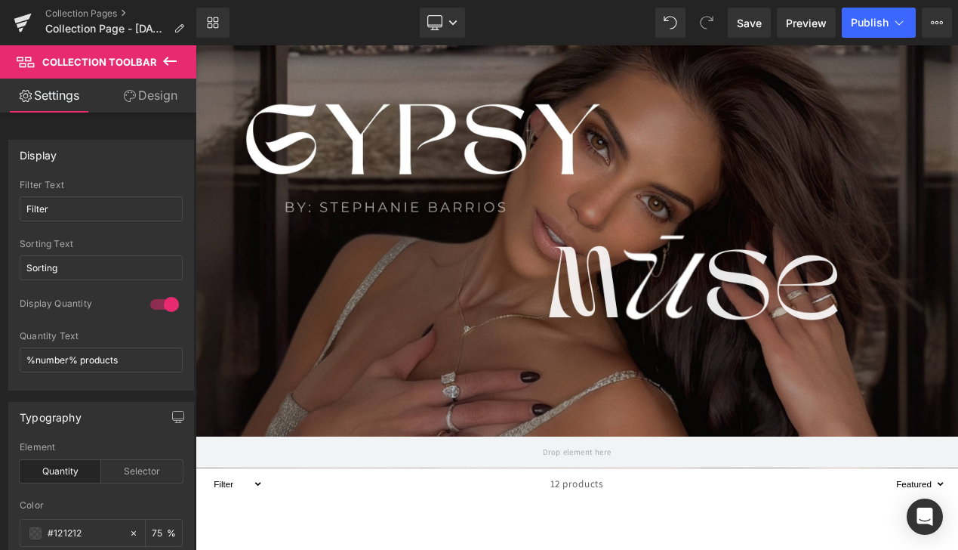
scroll to position [167, 0]
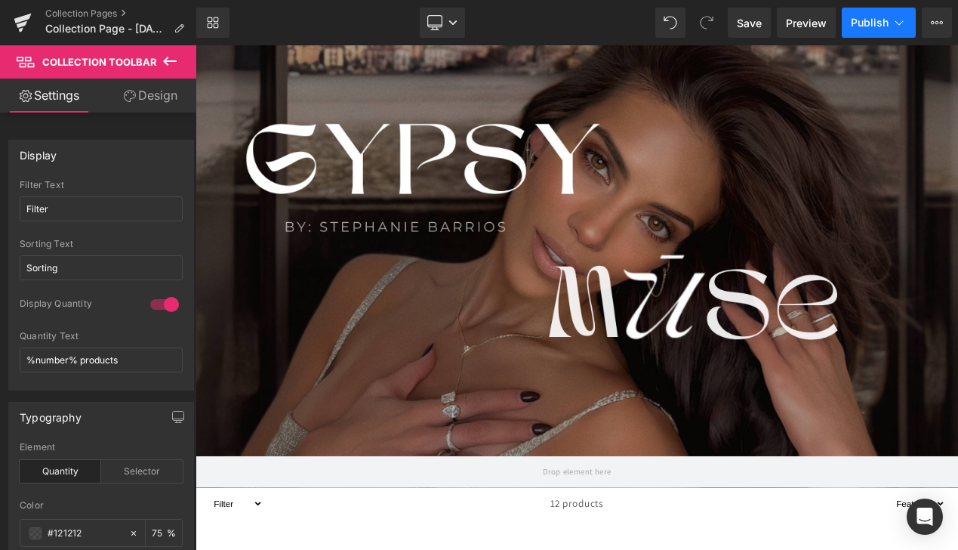
click at [880, 26] on span "Publish" at bounding box center [870, 23] width 38 height 12
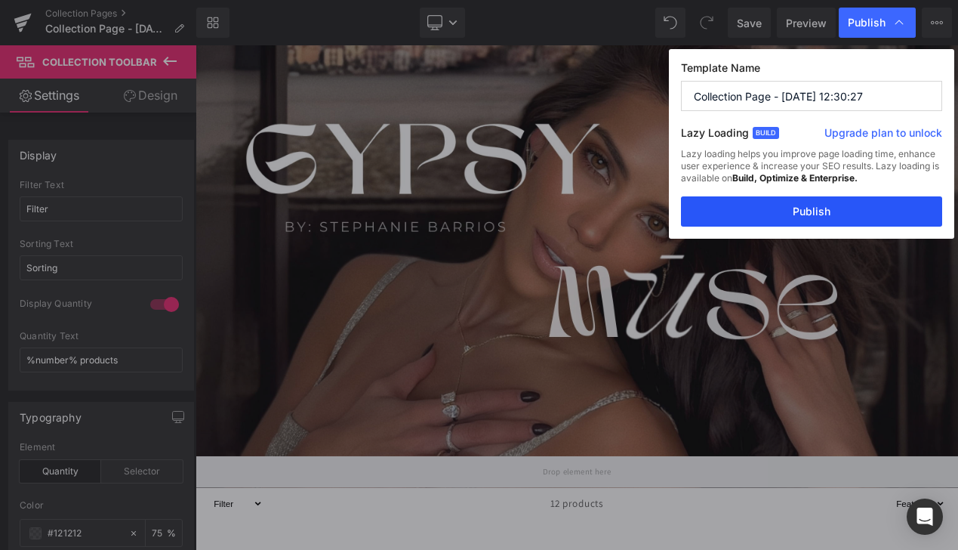
click at [796, 211] on button "Publish" at bounding box center [811, 211] width 261 height 30
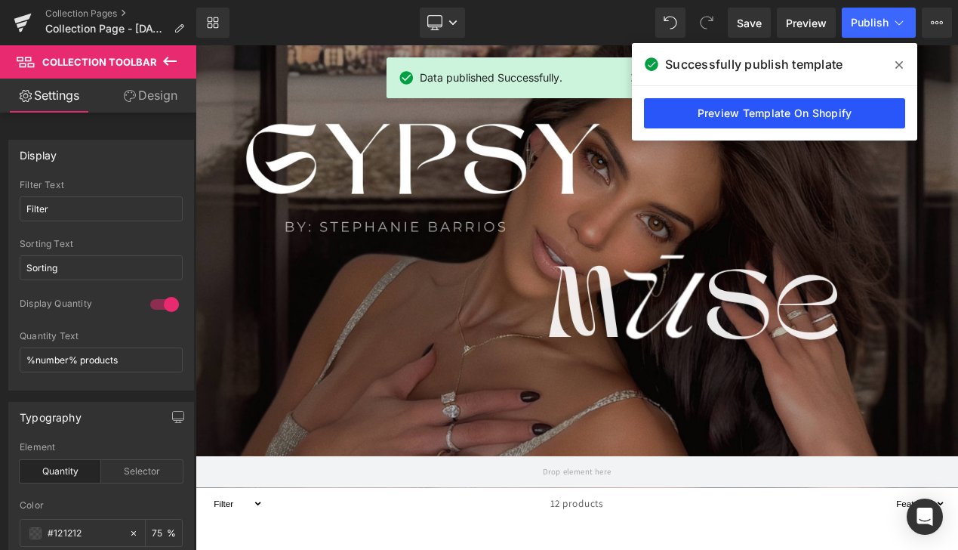
click at [811, 116] on link "Preview Template On Shopify" at bounding box center [774, 113] width 261 height 30
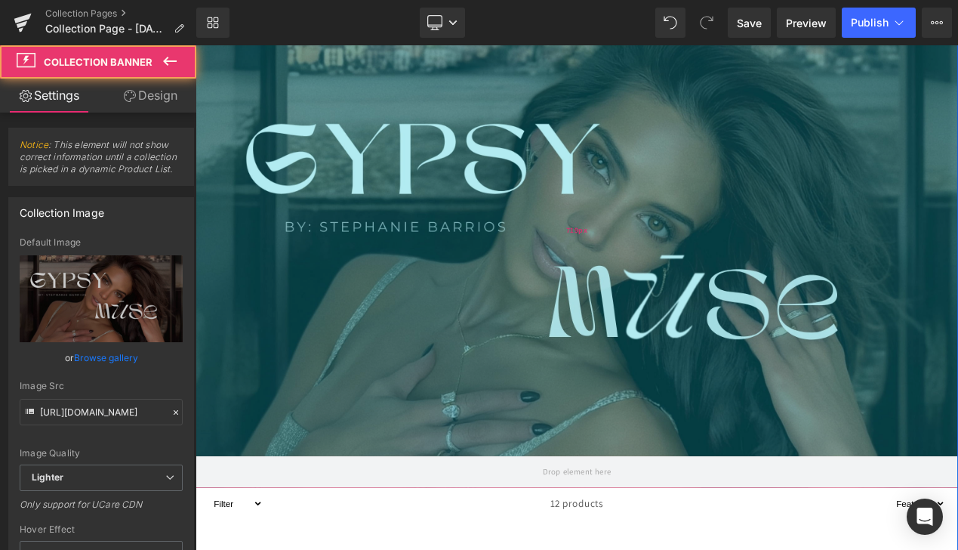
click at [440, 251] on div "719px" at bounding box center [653, 265] width 914 height 543
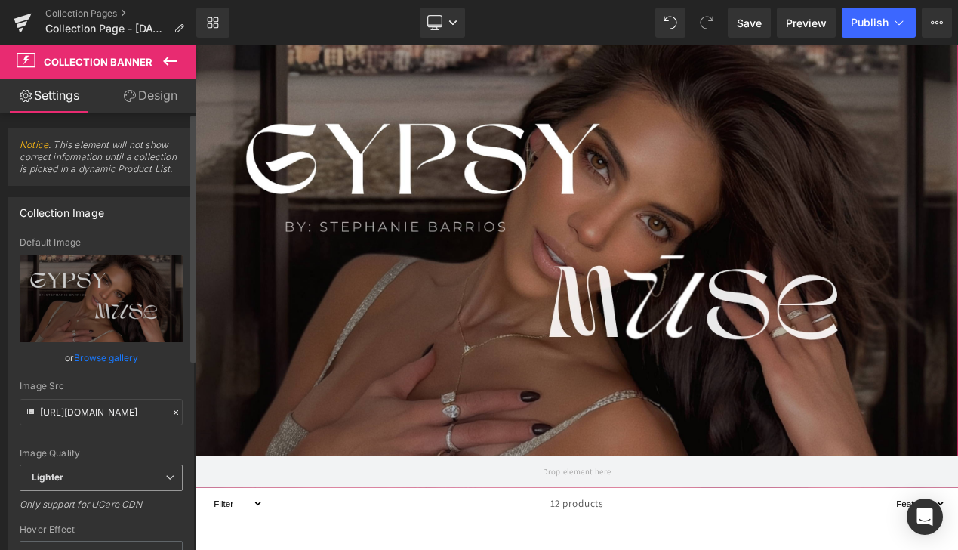
click at [138, 494] on div "Lighter Lighter Lightest" at bounding box center [101, 481] width 163 height 34
click at [114, 477] on span "Lighter" at bounding box center [101, 477] width 163 height 26
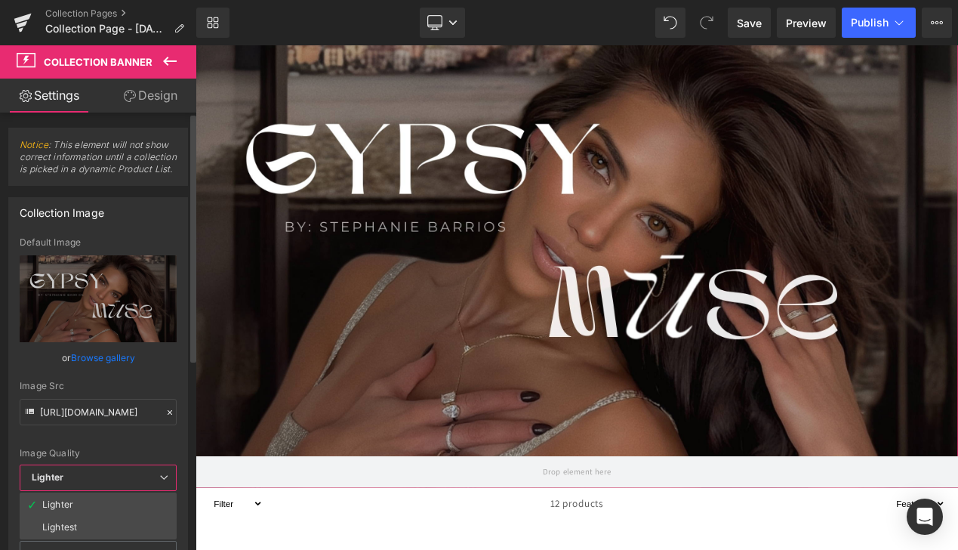
click at [127, 437] on div "Image Quality Lighter Lightest Lighter Lighter Lightest Only support for UCare …" at bounding box center [98, 350] width 157 height 227
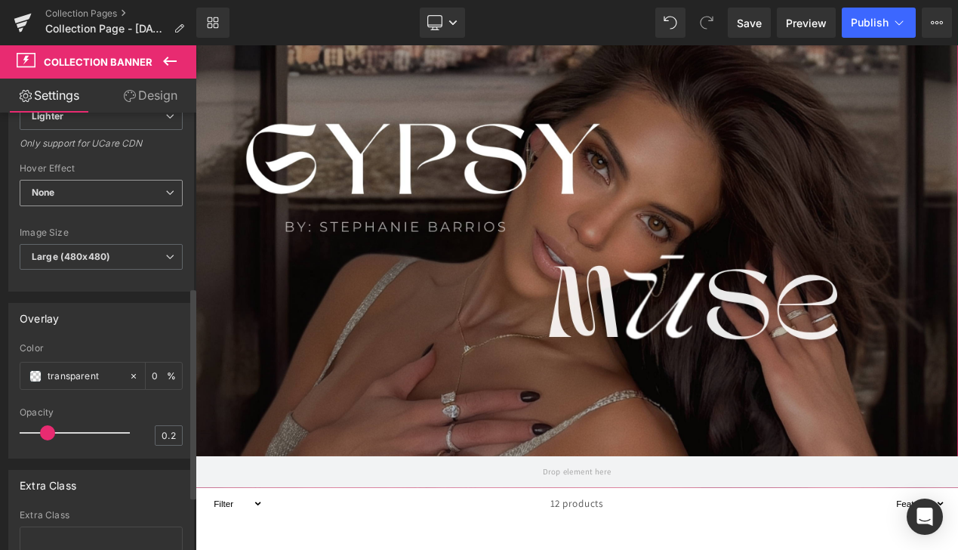
scroll to position [366, 0]
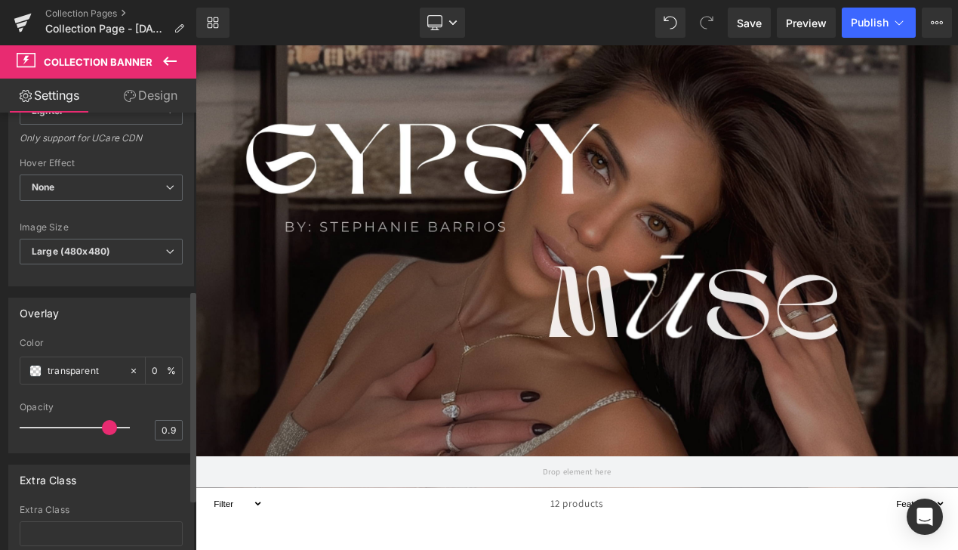
drag, startPoint x: 51, startPoint y: 426, endPoint x: 112, endPoint y: 424, distance: 61.2
click at [114, 424] on span at bounding box center [109, 427] width 15 height 15
drag, startPoint x: 109, startPoint y: 424, endPoint x: -2, endPoint y: 421, distance: 111.0
click at [0, 421] on html "Product List You are previewing how the will restyle your page. You can not edi…" at bounding box center [479, 275] width 958 height 550
type input "0.6"
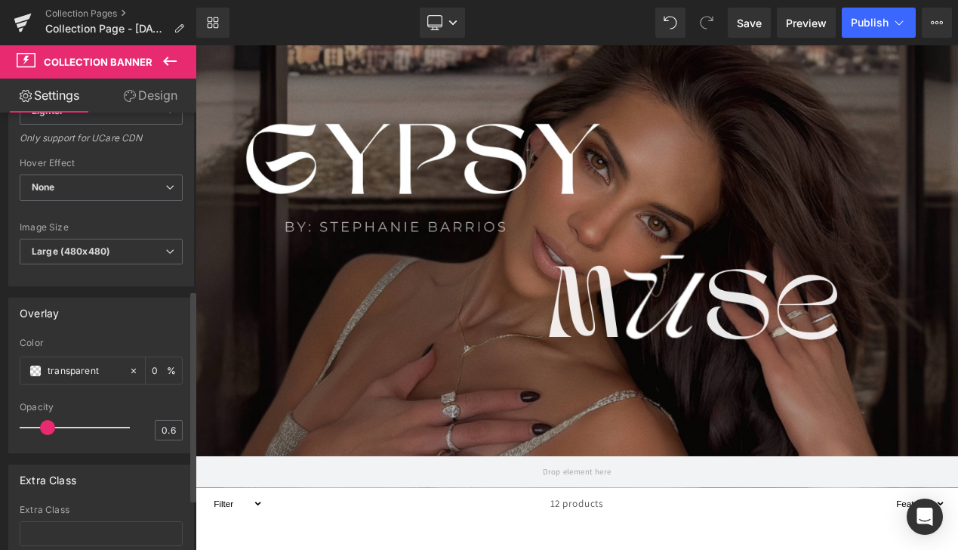
drag, startPoint x: 33, startPoint y: 427, endPoint x: 88, endPoint y: 427, distance: 55.1
click at [93, 427] on div at bounding box center [78, 427] width 103 height 30
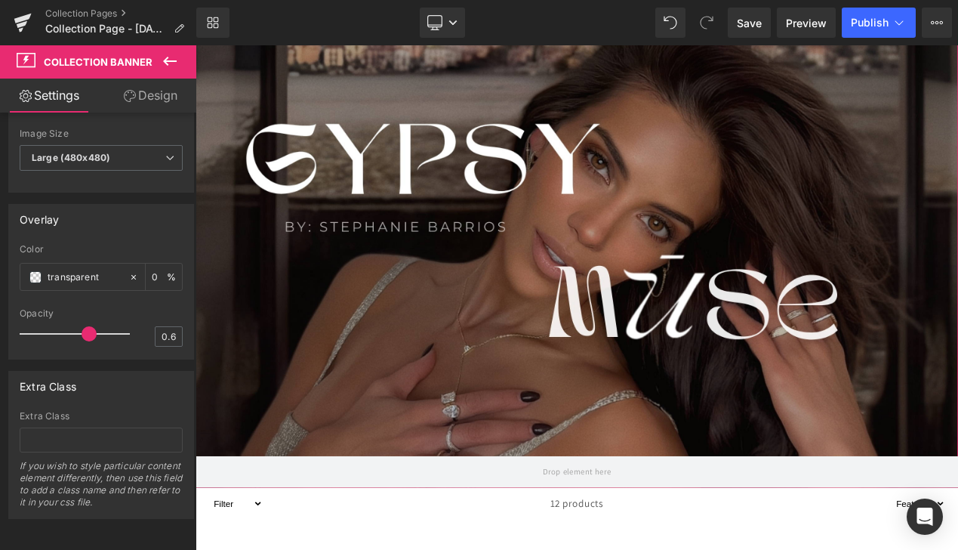
click at [153, 97] on link "Design" at bounding box center [150, 96] width 98 height 34
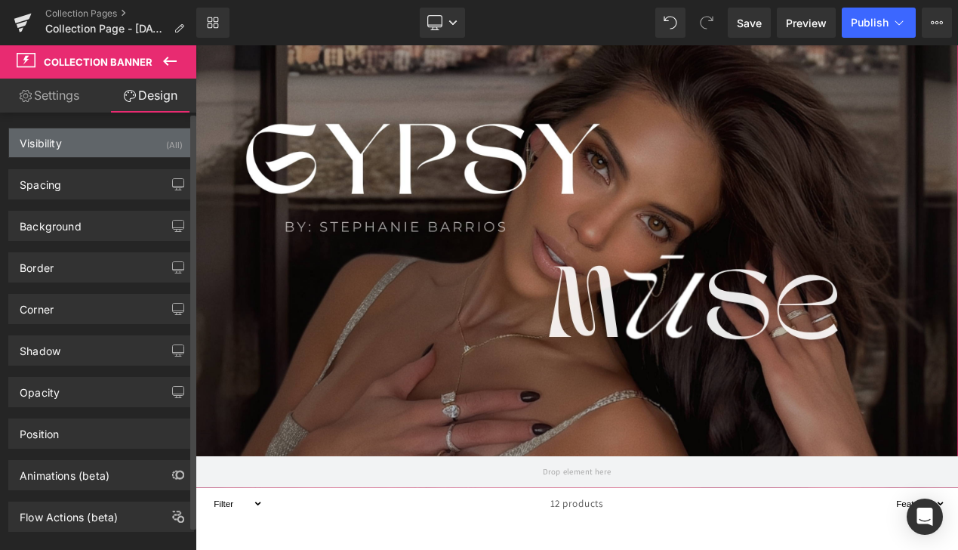
click at [104, 153] on div "Visibility (All)" at bounding box center [101, 142] width 184 height 29
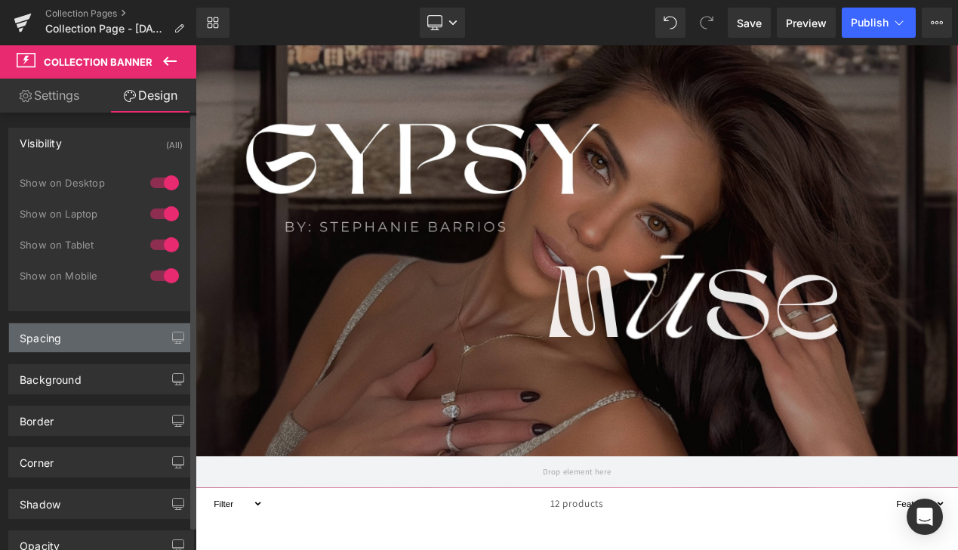
click at [74, 342] on div "Spacing" at bounding box center [101, 337] width 184 height 29
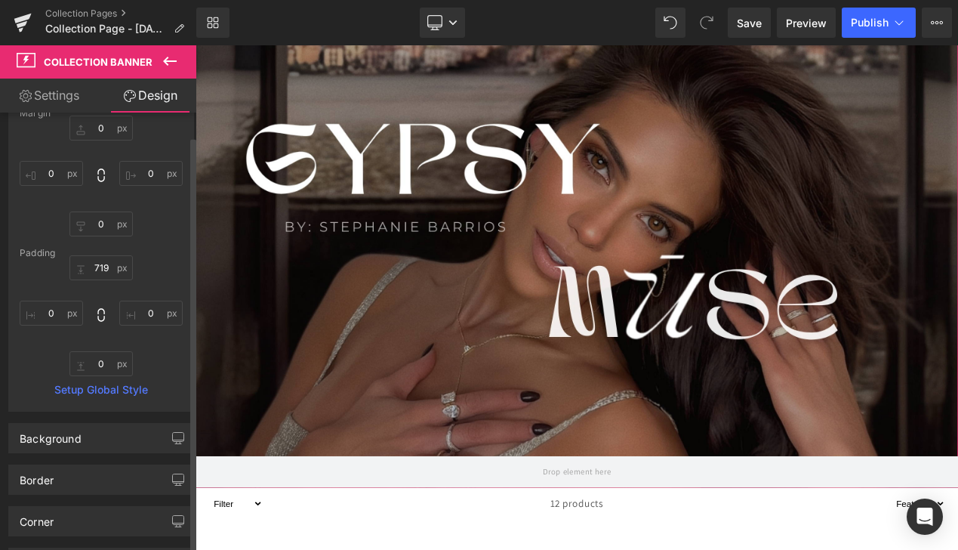
scroll to position [463, 0]
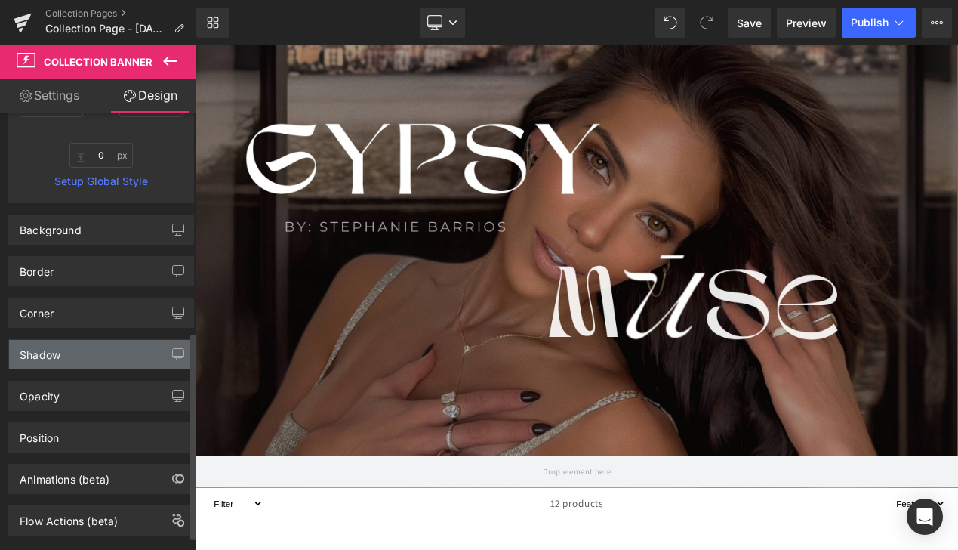
click at [74, 362] on div "Shadow" at bounding box center [101, 354] width 184 height 29
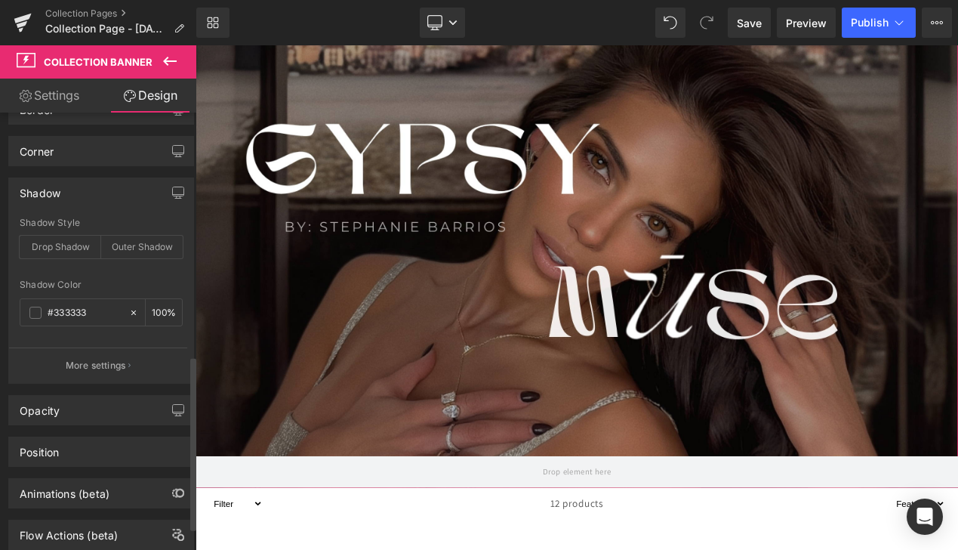
scroll to position [626, 0]
click at [80, 413] on div "Opacity" at bounding box center [101, 408] width 184 height 29
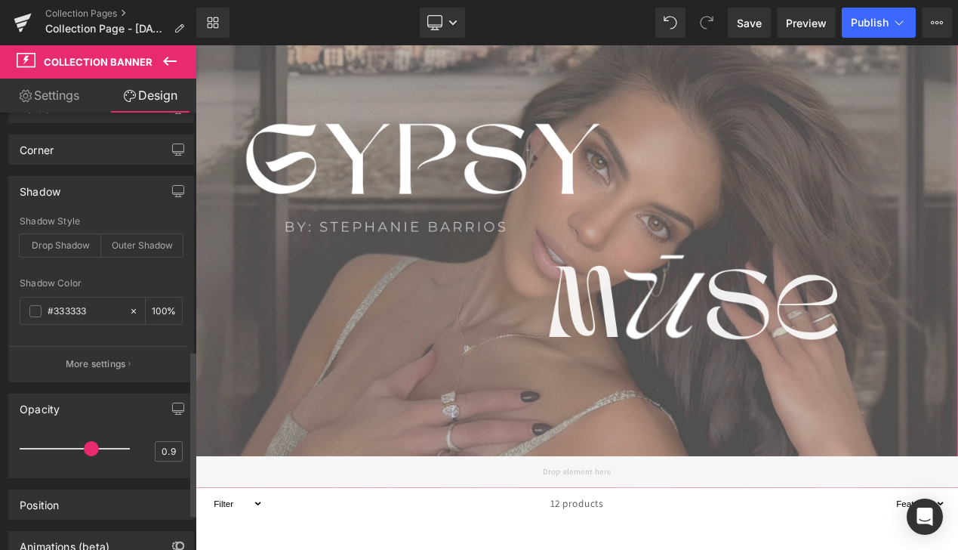
type input "1"
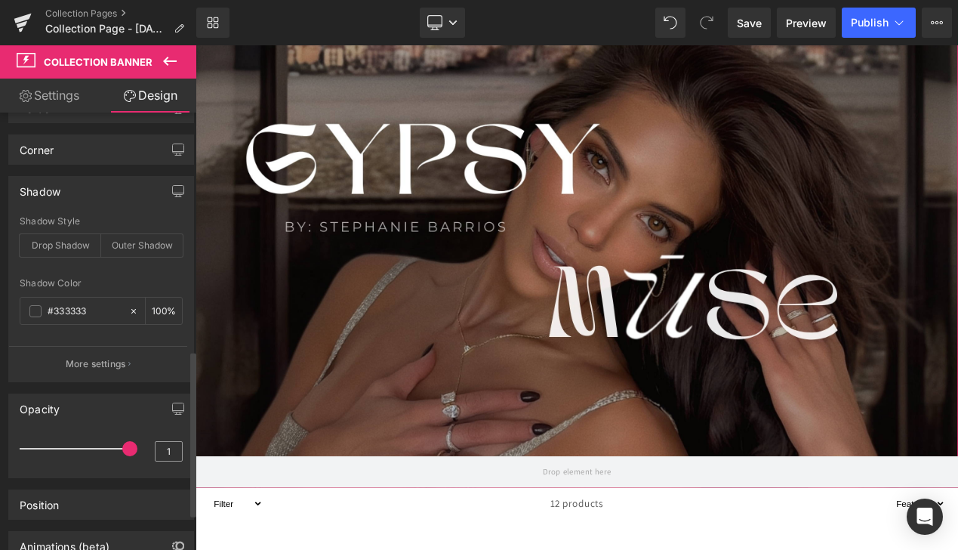
drag, startPoint x: 123, startPoint y: 452, endPoint x: 174, endPoint y: 460, distance: 51.1
click at [176, 461] on div "1" at bounding box center [101, 453] width 163 height 40
